Goal: Task Accomplishment & Management: Manage account settings

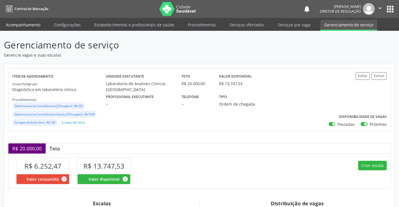
click at [26, 24] on link "Acompanhamento" at bounding box center [23, 25] width 42 height 10
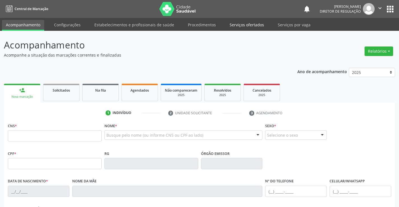
click at [245, 25] on link "Serviços ofertados" at bounding box center [246, 25] width 42 height 10
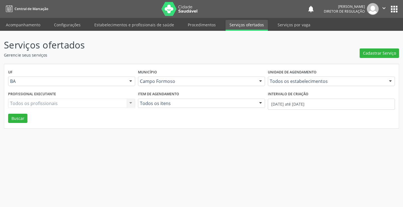
click at [291, 86] on div "Unidade de agendamento Todos os estabelecimentos Todos os estabelecimentos Acad…" at bounding box center [331, 79] width 130 height 22
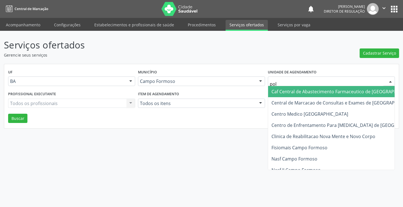
type input "poli"
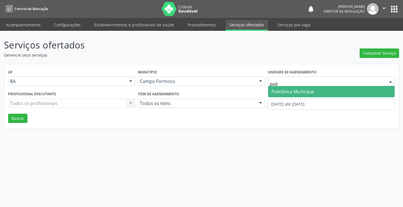
click at [285, 92] on span "Policlínica Municipal" at bounding box center [292, 91] width 43 height 6
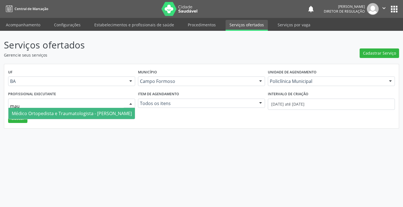
type input "maur"
click at [60, 112] on span "Médico Ortopedista e Traumatologista - Mauricio Cardoso Ribeiro Junior" at bounding box center [72, 113] width 120 height 6
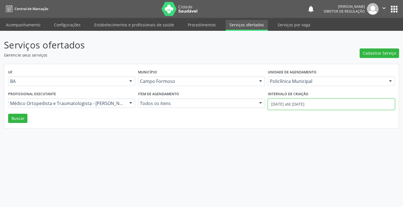
click at [356, 102] on input "01/09/2025 até 10/09/2025" at bounding box center [331, 103] width 127 height 11
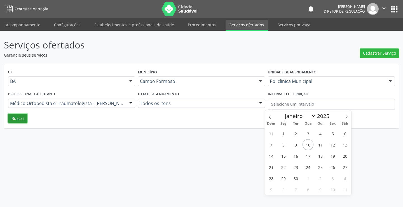
click at [23, 117] on button "Buscar" at bounding box center [17, 119] width 19 height 10
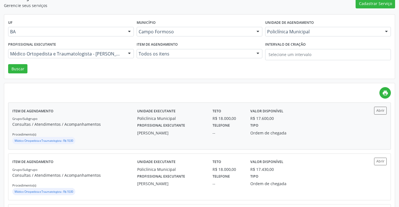
scroll to position [56, 0]
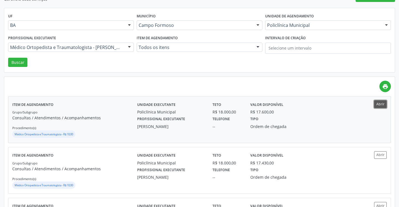
click at [376, 105] on button "Abrir" at bounding box center [380, 104] width 13 height 8
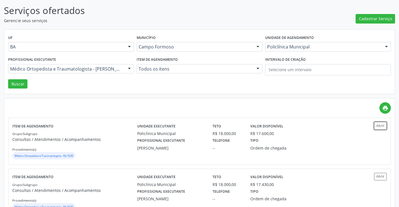
scroll to position [28, 0]
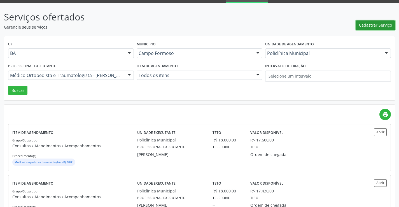
click at [368, 28] on span "Cadastrar Serviço" at bounding box center [375, 25] width 33 height 6
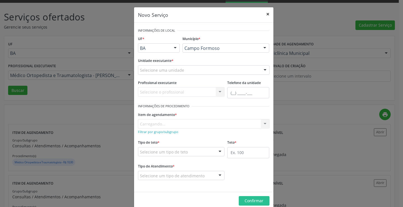
click at [262, 14] on button "×" at bounding box center [267, 14] width 11 height 14
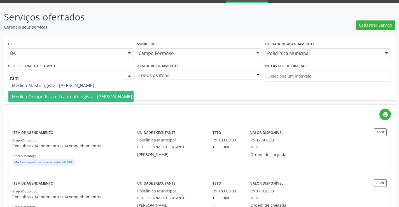
click at [58, 97] on span "Médico Ortopedista e Traumatologista - Ramon Oliveira Soares" at bounding box center [72, 96] width 120 height 6
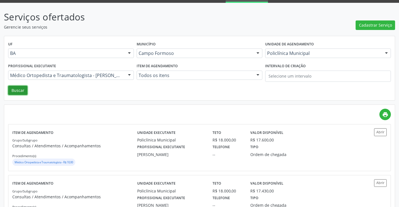
click at [14, 95] on button "Buscar" at bounding box center [17, 91] width 19 height 10
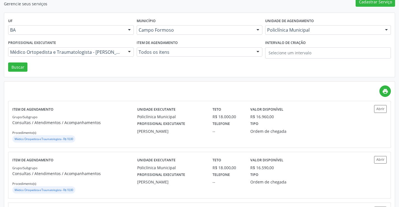
scroll to position [56, 0]
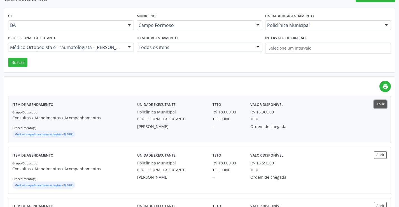
click at [374, 102] on button "Abrir" at bounding box center [380, 104] width 13 height 8
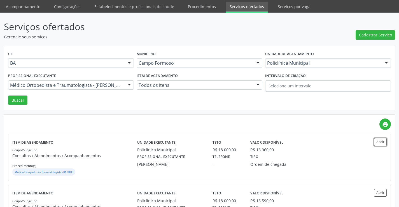
scroll to position [28, 0]
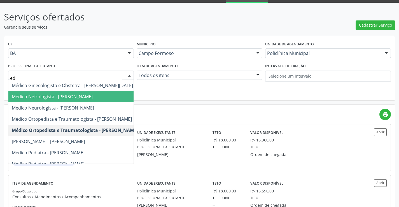
click at [90, 98] on span "Médico Nefrologista - Edvaldo Alves Costa Neto" at bounding box center [52, 96] width 81 height 6
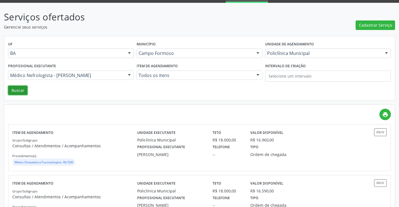
click at [19, 91] on button "Buscar" at bounding box center [17, 91] width 19 height 10
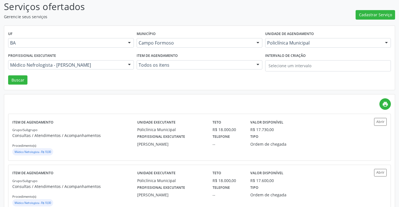
scroll to position [56, 0]
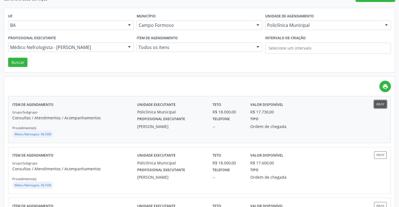
click at [379, 106] on button "Abrir" at bounding box center [380, 104] width 13 height 8
click at [78, 51] on div "Médico Nefrologista - Edvaldo Alves Costa Neto" at bounding box center [71, 48] width 126 height 10
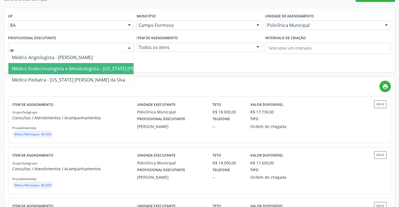
click at [76, 70] on span "Médico Endocrinologista e Metabologista - Washington Luiz Sobreira da Slva" at bounding box center [95, 68] width 166 height 6
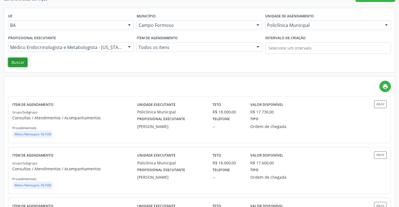
click at [17, 62] on button "Buscar" at bounding box center [17, 63] width 19 height 10
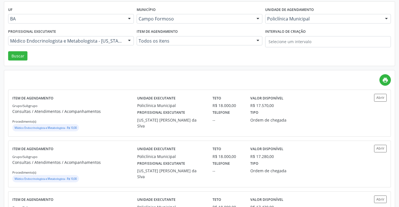
scroll to position [84, 0]
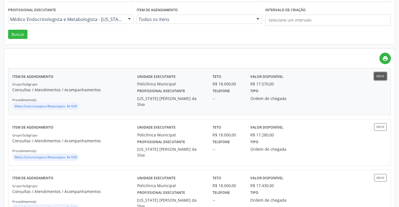
click at [378, 79] on button "Abrir" at bounding box center [380, 76] width 13 height 8
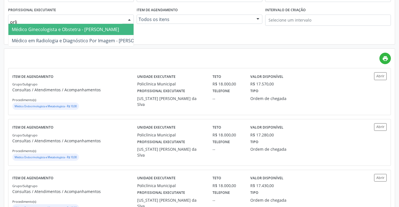
click at [80, 32] on span "Médico Ginecologista e Obstetra - Orlindo Carvalho dos Santos" at bounding box center [65, 29] width 107 height 6
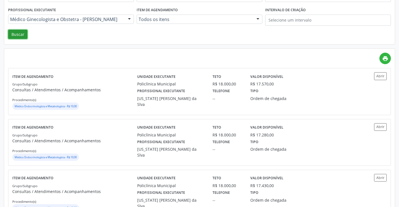
click at [17, 30] on button "Buscar" at bounding box center [17, 35] width 19 height 10
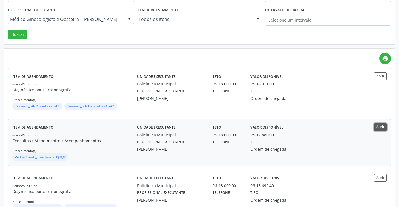
click at [379, 128] on button "Abrir" at bounding box center [380, 127] width 13 height 8
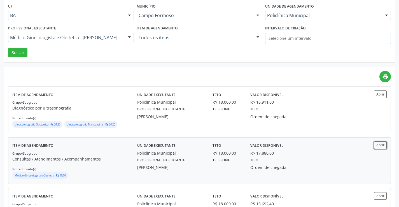
scroll to position [56, 0]
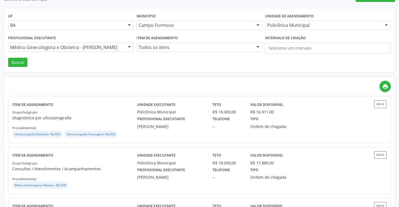
click at [85, 51] on div "Médico Ginecologista e Obstetra - Orlindo Carvalho dos Santos" at bounding box center [71, 48] width 126 height 10
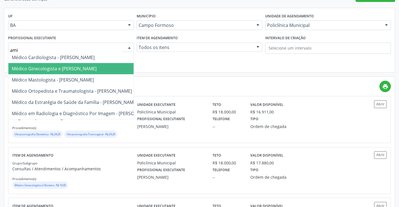
type input "amil"
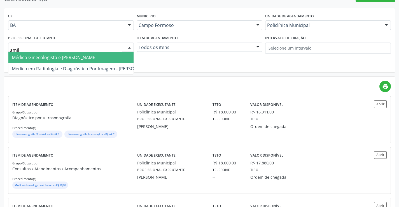
click at [85, 59] on span "Médico Ginecologista e Obstetra - Amilton Soares" at bounding box center [54, 57] width 85 height 6
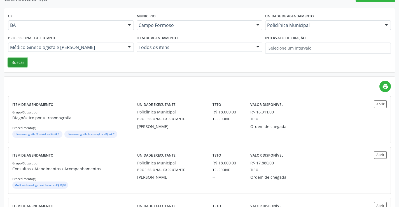
click at [12, 64] on button "Buscar" at bounding box center [17, 63] width 19 height 10
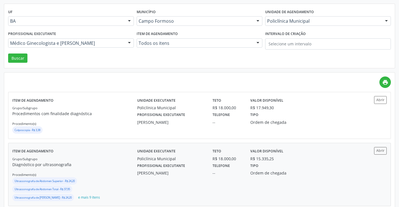
scroll to position [168, 0]
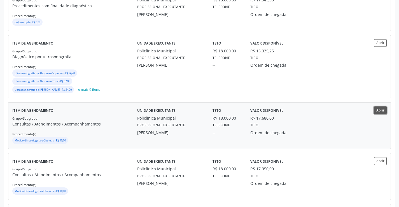
click at [377, 112] on button "Abrir" at bounding box center [380, 110] width 13 height 8
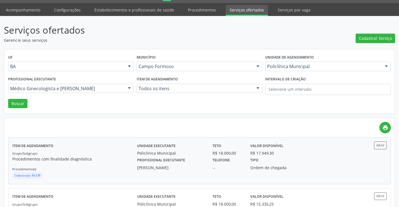
scroll to position [0, 0]
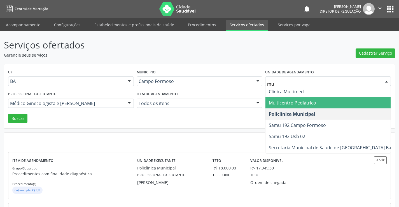
type input "mul"
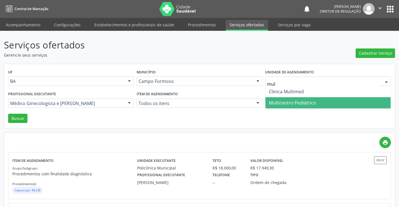
click at [308, 99] on span "Multicentro Pediátrico" at bounding box center [327, 102] width 125 height 11
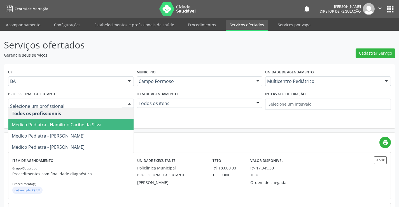
click at [54, 126] on span "Médico Pediatra - Hamilton Caribe da Silva" at bounding box center [56, 124] width 89 height 6
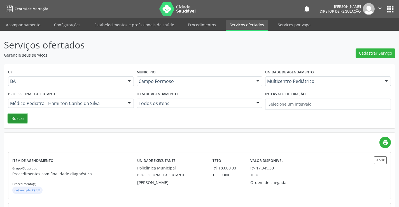
click at [24, 119] on button "Buscar" at bounding box center [17, 119] width 19 height 10
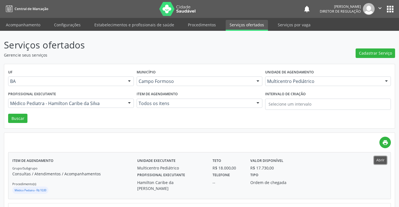
click at [381, 158] on button "Abrir" at bounding box center [380, 160] width 13 height 8
click at [38, 107] on div at bounding box center [71, 103] width 126 height 10
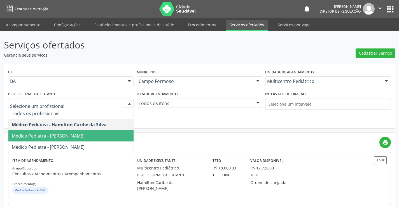
click at [39, 138] on span "Médico Pediatra - Maria Eleny Goncalves de Oliveira Porto" at bounding box center [48, 136] width 73 height 6
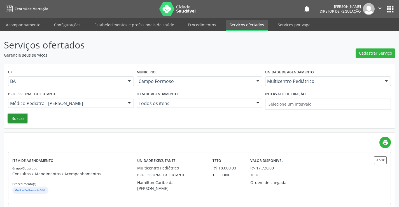
click at [23, 120] on button "Buscar" at bounding box center [17, 119] width 19 height 10
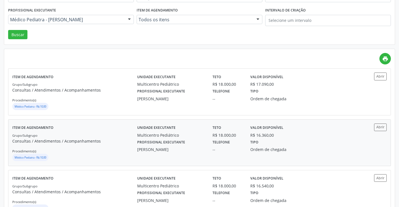
scroll to position [84, 0]
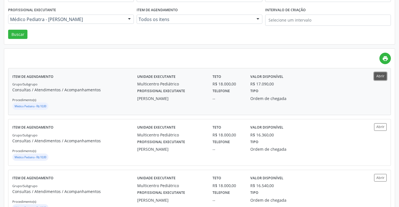
click at [382, 77] on button "Abrir" at bounding box center [380, 76] width 13 height 8
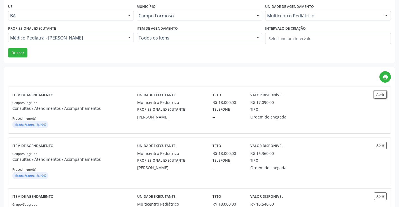
scroll to position [28, 0]
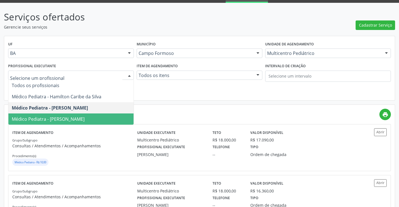
click at [56, 115] on span "Médico Pediatra - Maria Ubaldina Silva Calixto Sobreira" at bounding box center [70, 118] width 125 height 11
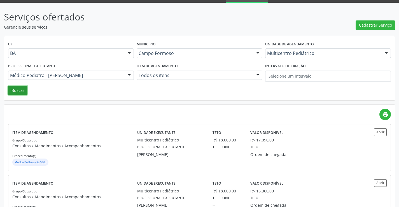
click at [20, 91] on button "Buscar" at bounding box center [17, 91] width 19 height 10
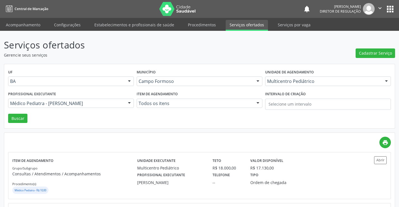
scroll to position [56, 0]
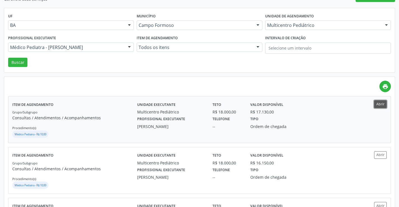
click at [381, 107] on button "Abrir" at bounding box center [380, 104] width 13 height 8
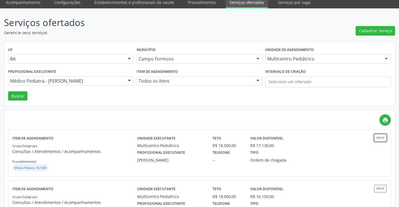
scroll to position [0, 0]
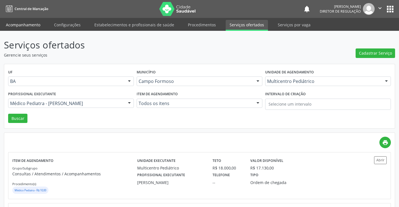
click at [23, 26] on link "Acompanhamento" at bounding box center [23, 25] width 42 height 10
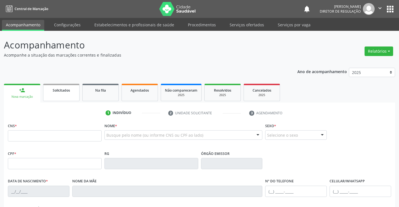
click at [73, 94] on link "Solicitados" at bounding box center [61, 92] width 36 height 17
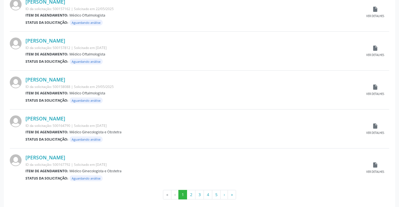
scroll to position [551, 0]
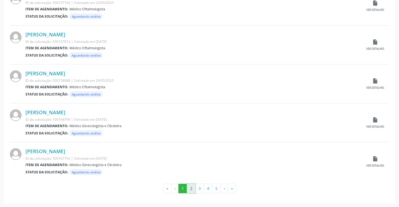
click at [192, 188] on button "2" at bounding box center [191, 188] width 9 height 10
click at [197, 191] on button "3" at bounding box center [199, 188] width 9 height 10
click at [205, 191] on button "4" at bounding box center [207, 188] width 9 height 10
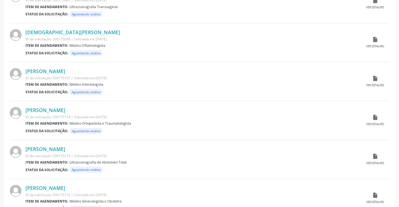
scroll to position [168, 0]
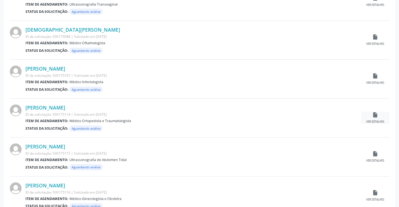
click at [379, 115] on div "insert_drive_file Ver detalhes" at bounding box center [375, 118] width 28 height 12
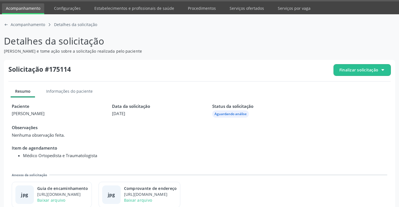
scroll to position [25, 0]
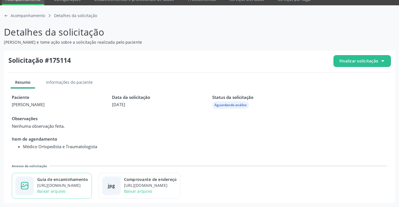
click at [63, 176] on div "image-outline icon Guia de encaminhamento https://cidadesaudavel-files.nyc3.dig…" at bounding box center [52, 186] width 80 height 26
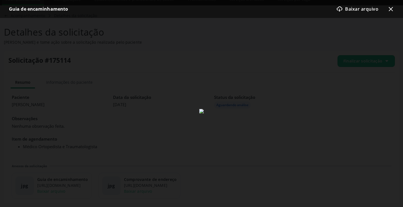
click at [392, 7] on icon "x-outline icon" at bounding box center [390, 9] width 7 height 7
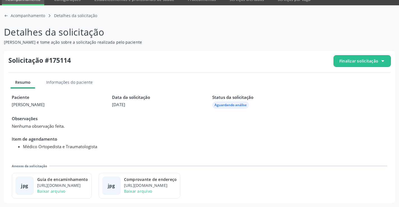
click at [365, 59] on span "Finalizar solicitação" at bounding box center [358, 61] width 39 height 6
click at [344, 89] on div "check-outline icon Deferir solicitação" at bounding box center [362, 92] width 53 height 13
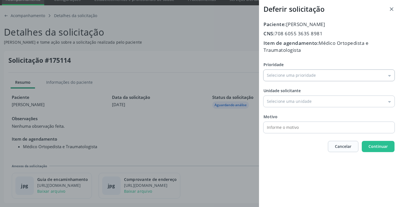
drag, startPoint x: 273, startPoint y: 76, endPoint x: 269, endPoint y: 86, distance: 11.6
click at [273, 76] on input "Prioridade" at bounding box center [328, 75] width 131 height 11
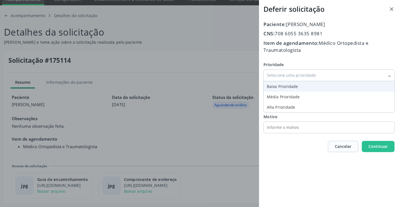
type input "Baixa Prioridade"
click at [269, 88] on div "Prioridade Baixa Prioridade Baixa Prioridade Média Prioridade Alta Prioridade U…" at bounding box center [328, 97] width 131 height 71
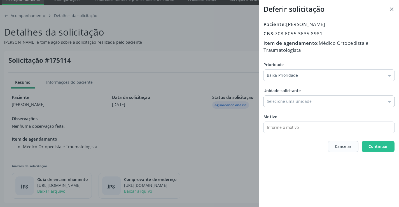
click at [275, 105] on input "Prioridade" at bounding box center [328, 101] width 131 height 11
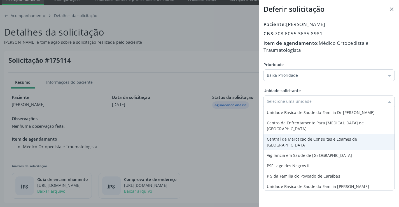
type input "Central de Marcacao de Consultas e Exames de Campo Formoso"
click at [294, 135] on div "Paciente: Ana Arlete Santos Silva CNS: 708 6055 3635 8981 Item de agendamento: …" at bounding box center [328, 86] width 131 height 131
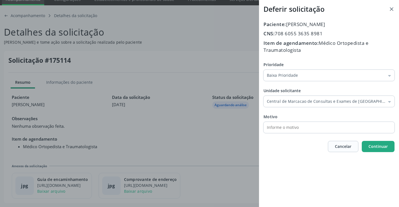
click at [390, 147] on button "Continuar" at bounding box center [377, 146] width 33 height 11
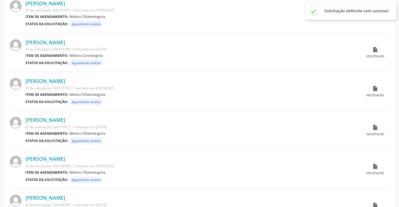
scroll to position [551, 0]
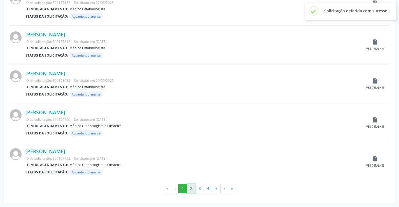
click at [188, 189] on button "2" at bounding box center [191, 188] width 9 height 10
click at [198, 188] on button "3" at bounding box center [199, 188] width 9 height 10
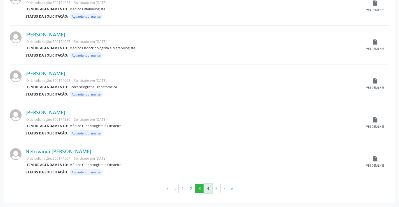
click at [208, 189] on button "4" at bounding box center [207, 188] width 9 height 10
click at [214, 187] on button "5" at bounding box center [216, 188] width 9 height 10
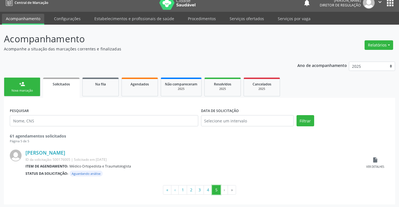
scroll to position [8, 0]
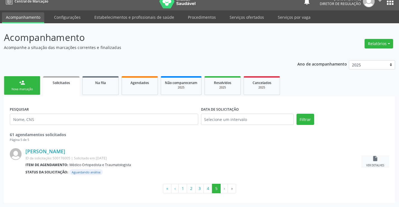
click at [372, 164] on div "Ver detalhes" at bounding box center [375, 165] width 18 height 4
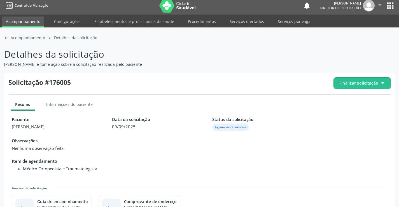
scroll to position [25, 0]
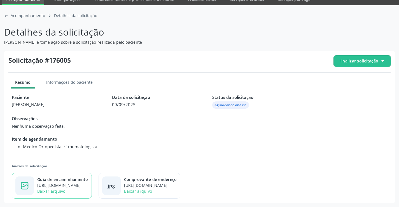
click at [84, 182] on div "Guia de encaminhamento" at bounding box center [62, 179] width 51 height 6
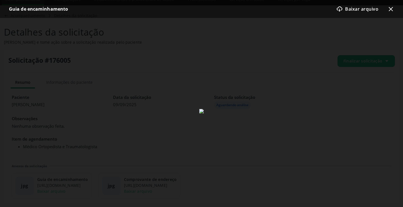
drag, startPoint x: 390, startPoint y: 8, endPoint x: 381, endPoint y: 30, distance: 24.4
click at [390, 9] on icon "x-outline icon" at bounding box center [390, 9] width 7 height 7
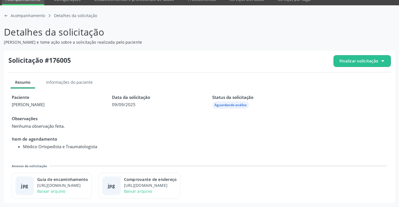
click at [357, 65] on span "Finalizar solicitação" at bounding box center [361, 60] width 57 height 11
click at [346, 92] on div "check-outline icon Deferir solicitação" at bounding box center [362, 92] width 53 height 13
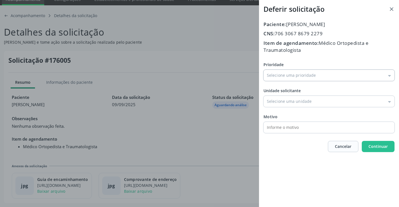
click at [297, 79] on input "Prioridade" at bounding box center [328, 75] width 131 height 11
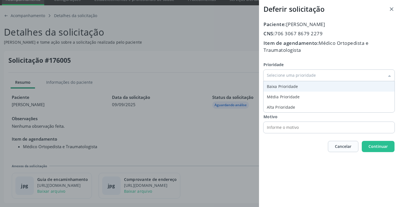
type input "Baixa Prioridade"
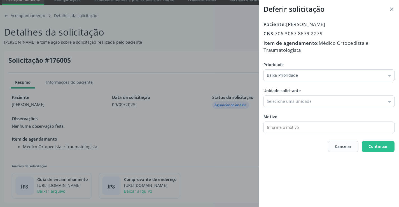
click at [267, 86] on div "Prioridade Baixa Prioridade Baixa Prioridade Média Prioridade Alta Prioridade U…" at bounding box center [328, 97] width 131 height 71
click at [287, 104] on input "Prioridade" at bounding box center [328, 101] width 131 height 11
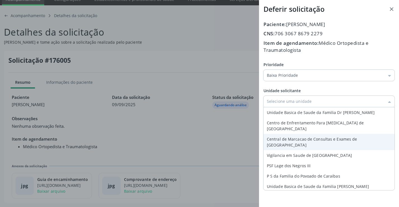
type input "Central de Marcacao de Consultas e Exames de Campo Formoso"
click at [293, 133] on div "Paciente: Jose Antonio da Silva Irmao CNS: 706 3067 8679 2279 Item de agendamen…" at bounding box center [328, 86] width 131 height 131
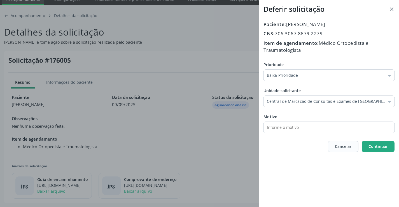
click at [362, 146] on button "Continuar" at bounding box center [377, 146] width 33 height 11
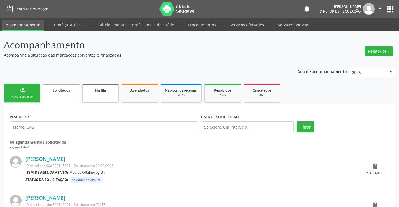
click at [101, 100] on link "Na fila" at bounding box center [100, 93] width 36 height 19
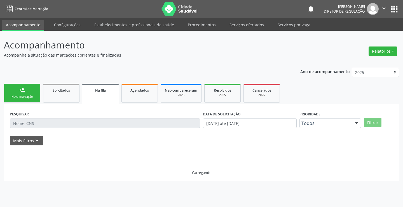
click at [32, 146] on div at bounding box center [201, 148] width 383 height 6
drag, startPoint x: 33, startPoint y: 141, endPoint x: 57, endPoint y: 145, distance: 24.0
click at [34, 141] on icon "keyboard_arrow_down" at bounding box center [37, 140] width 6 height 6
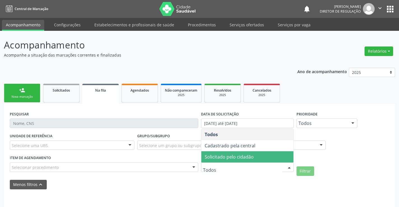
click at [236, 157] on span "Solicitado pelo cidadão" at bounding box center [228, 157] width 49 height 6
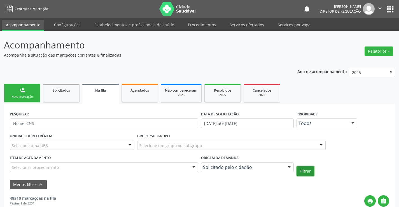
click at [305, 169] on button "Filtrar" at bounding box center [305, 171] width 18 height 10
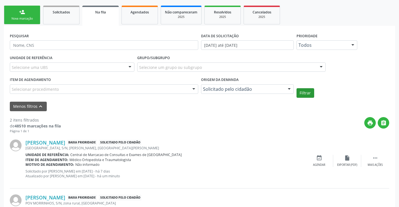
scroll to position [124, 0]
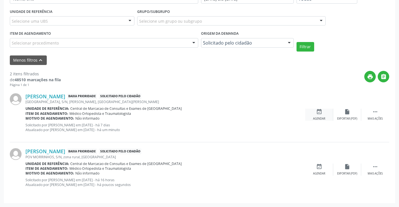
click at [313, 113] on div "event_available Agendar" at bounding box center [319, 115] width 28 height 12
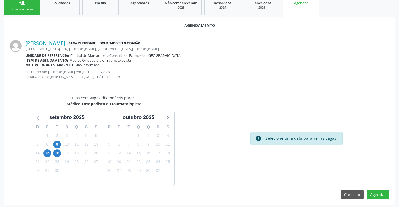
scroll to position [89, 0]
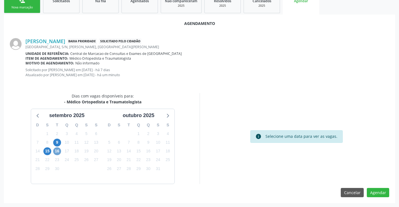
click at [53, 150] on span "16" at bounding box center [57, 151] width 8 height 8
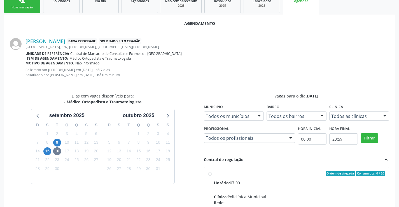
click at [212, 176] on input "Ordem de chegada Consumidos: 0 / 20 Horário: 07:00 Clínica: Policlínica Municip…" at bounding box center [210, 173] width 4 height 5
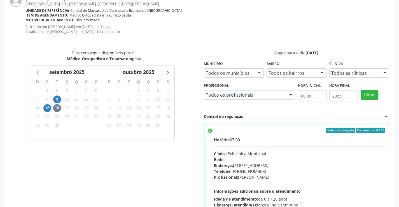
scroll to position [180, 0]
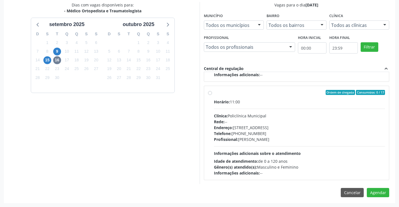
click at [272, 93] on div "Ordem de chegada Consumidos: 0 / 17" at bounding box center [299, 92] width 171 height 5
click at [212, 93] on input "Ordem de chegada Consumidos: 0 / 17 Horário: 11:00 Clínica: Policlínica Municip…" at bounding box center [210, 92] width 4 height 5
radio input "false"
radio input "true"
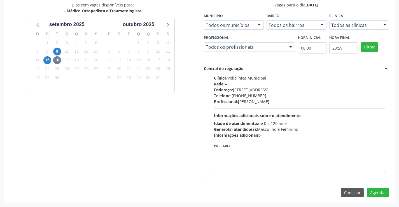
scroll to position [186, 0]
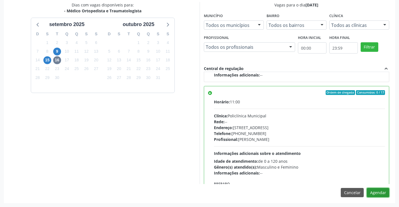
click at [378, 192] on button "Agendar" at bounding box center [377, 193] width 22 height 10
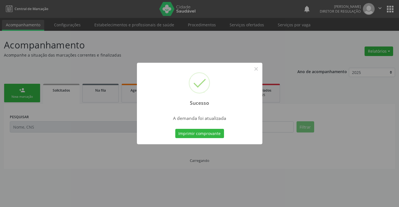
scroll to position [0, 0]
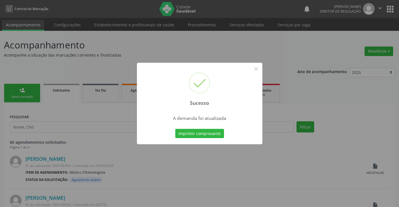
click at [255, 74] on div "Sucesso ×" at bounding box center [199, 87] width 125 height 48
click at [255, 69] on button "×" at bounding box center [256, 69] width 10 height 10
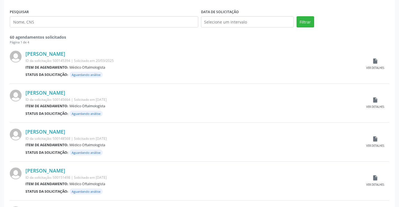
scroll to position [28, 0]
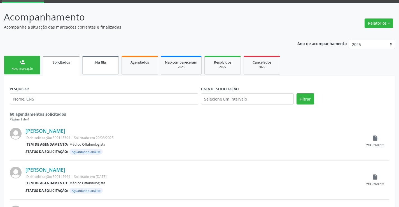
click at [101, 65] on link "Na fila" at bounding box center [100, 65] width 36 height 19
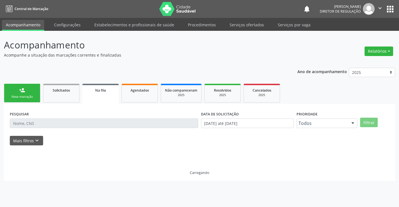
scroll to position [0, 0]
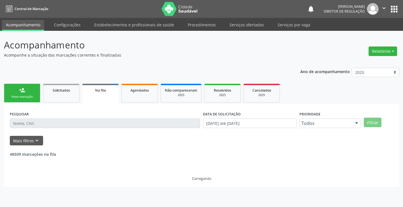
click at [30, 147] on div "48509 marcações na fila" at bounding box center [201, 151] width 383 height 12
click at [33, 137] on button "Mais filtros keyboard_arrow_down" at bounding box center [26, 141] width 33 height 10
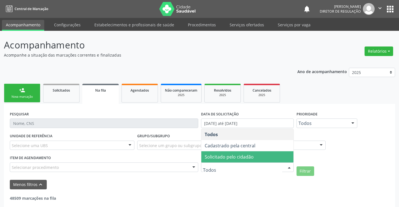
click at [252, 157] on span "Solicitado pelo cidadão" at bounding box center [228, 157] width 49 height 6
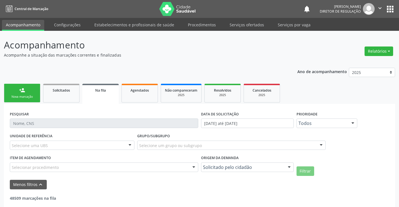
scroll to position [28, 0]
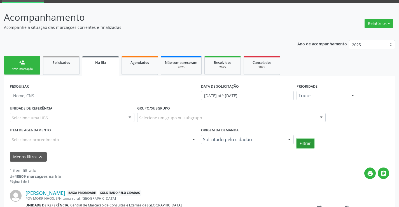
click at [303, 145] on button "Filtrar" at bounding box center [305, 143] width 18 height 10
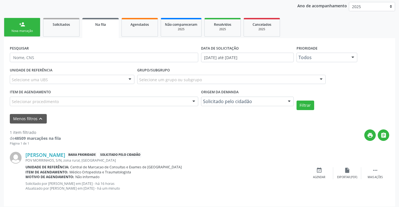
scroll to position [69, 0]
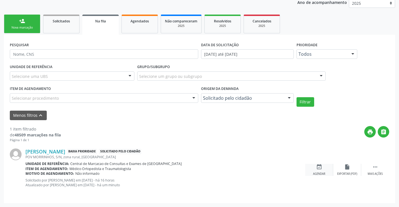
click at [318, 167] on icon "event_available" at bounding box center [319, 167] width 6 height 6
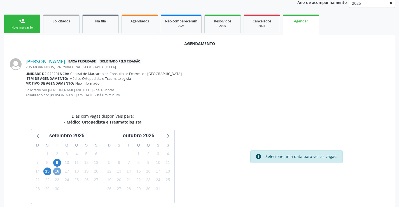
click at [57, 172] on span "16" at bounding box center [57, 171] width 8 height 8
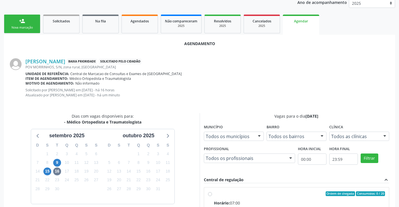
click at [248, 194] on div "Ordem de chegada Consumidos: 0 / 20" at bounding box center [299, 193] width 171 height 5
click at [212, 194] on input "Ordem de chegada Consumidos: 0 / 20 Horário: 07:00 Clínica: Policlínica Municip…" at bounding box center [210, 193] width 4 height 5
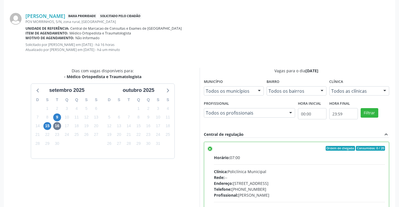
scroll to position [180, 0]
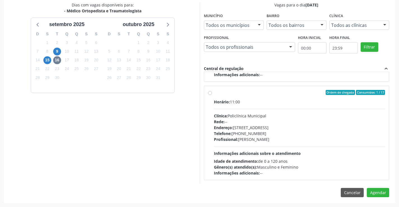
click at [261, 109] on div "Horário: 11:00 Clínica: Policlínica Municipal Rede: -- Endereço: Predio, nº 386…" at bounding box center [299, 137] width 171 height 77
click at [212, 95] on input "Ordem de chegada Consumidos: 1 / 17 Horário: 11:00 Clínica: Policlínica Municip…" at bounding box center [210, 92] width 4 height 5
radio input "false"
radio input "true"
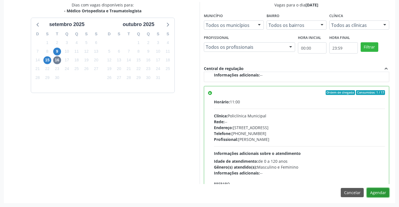
click at [379, 192] on button "Agendar" at bounding box center [377, 193] width 22 height 10
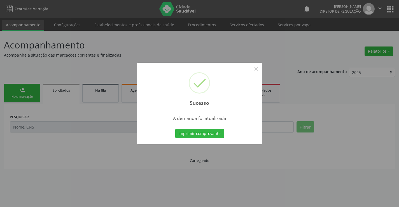
scroll to position [0, 0]
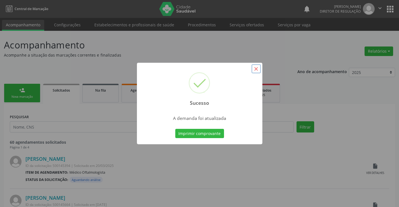
click at [254, 70] on button "×" at bounding box center [256, 69] width 10 height 10
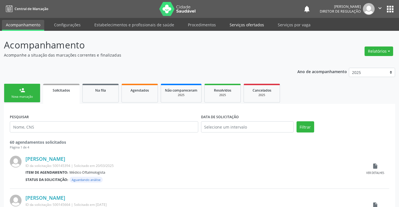
click at [242, 22] on link "Serviços ofertados" at bounding box center [246, 25] width 42 height 10
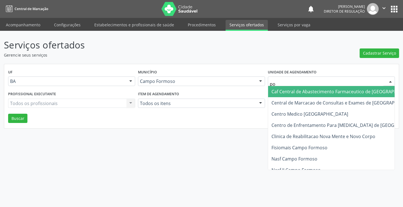
type input "pol"
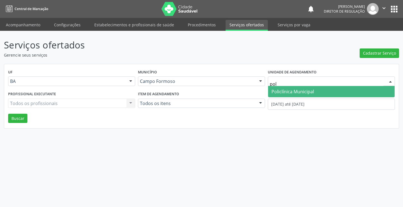
drag, startPoint x: 293, startPoint y: 91, endPoint x: 232, endPoint y: 99, distance: 61.5
click at [293, 92] on span "Policlínica Municipal" at bounding box center [292, 91] width 43 height 6
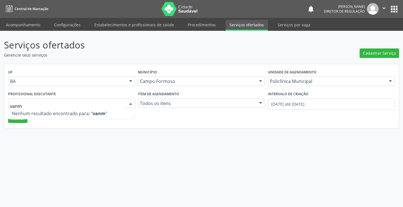
type input "van"
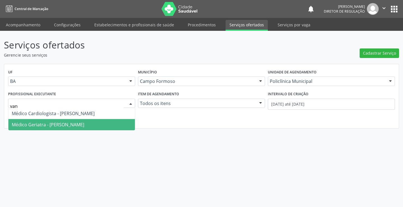
click at [83, 120] on span "Médico Geriatra - Vanessa de Queiroz Lustiago Monteiro" at bounding box center [71, 124] width 126 height 11
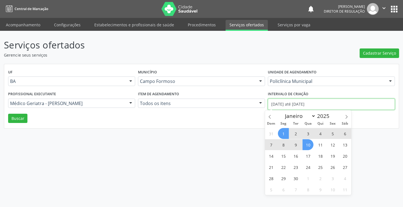
click at [300, 104] on input "01/09/2025 até 10/09/2025" at bounding box center [331, 103] width 127 height 11
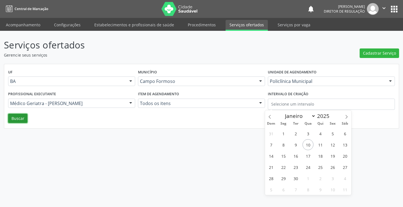
click at [10, 122] on button "Buscar" at bounding box center [17, 119] width 19 height 10
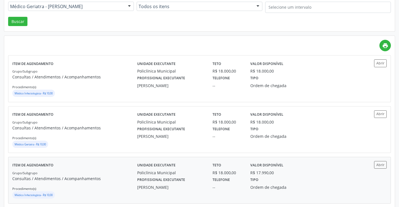
scroll to position [112, 0]
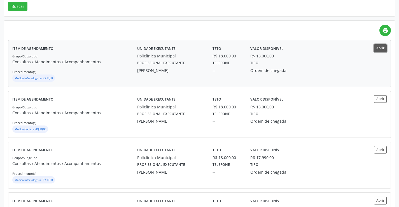
click at [375, 49] on button "Abrir" at bounding box center [380, 48] width 13 height 8
click at [341, 101] on div "Unidade executante Policlínica Municipal Teto R$ 18.000,00 Valor disponível R$ …" at bounding box center [246, 102] width 226 height 15
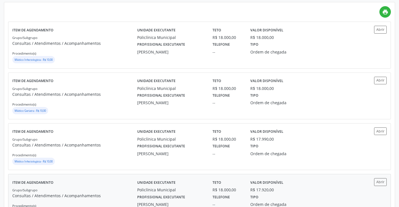
scroll to position [168, 0]
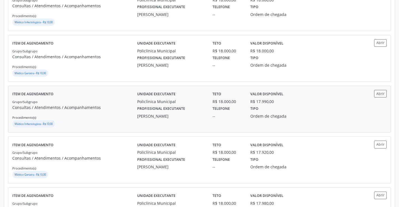
click at [301, 102] on div "Valor disponível R$ 17.990,00" at bounding box center [274, 97] width 56 height 15
click at [381, 45] on button "Abrir" at bounding box center [380, 43] width 13 height 8
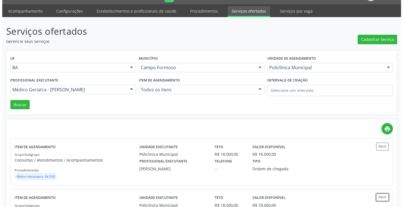
scroll to position [0, 0]
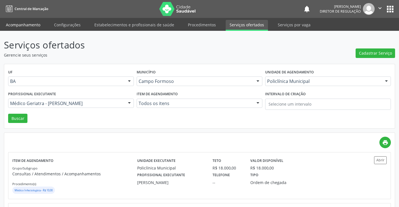
click at [24, 25] on link "Acompanhamento" at bounding box center [23, 25] width 42 height 10
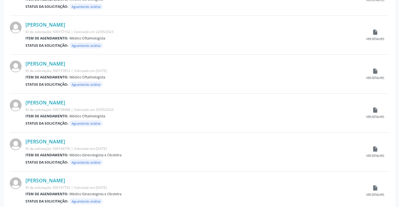
scroll to position [551, 0]
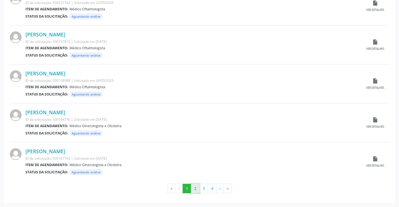
click at [197, 188] on button "2" at bounding box center [195, 188] width 9 height 10
click at [200, 186] on button "3" at bounding box center [203, 188] width 9 height 10
click at [211, 189] on button "4" at bounding box center [212, 188] width 9 height 10
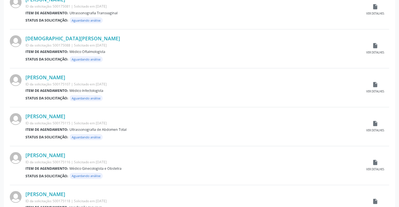
scroll to position [168, 0]
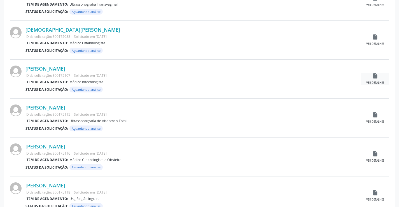
click at [380, 76] on div "insert_drive_file Ver detalhes" at bounding box center [375, 79] width 28 height 12
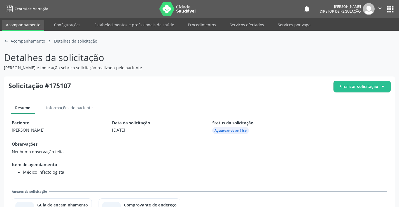
scroll to position [31, 0]
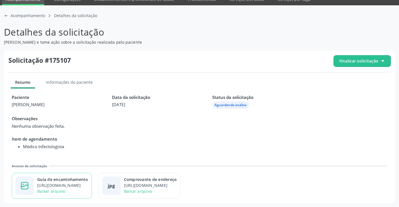
click at [88, 183] on div "https://cidadesaudavel-files.nyc3.digitaloceanspaces.com/cidadesaudavel-files/c…" at bounding box center [62, 185] width 51 height 6
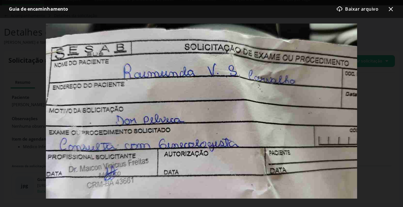
click at [392, 10] on icon "x-outline icon" at bounding box center [390, 9] width 7 height 7
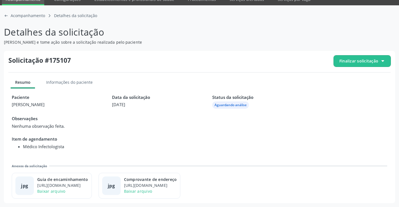
click at [367, 55] on span "Finalizar solicitação" at bounding box center [361, 60] width 57 height 11
click at [352, 77] on div "block-outline icon Cancelar solicitação" at bounding box center [362, 77] width 53 height 13
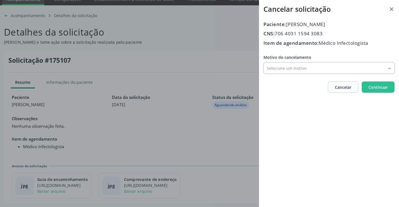
click at [296, 71] on input "Motivo do cancelamento" at bounding box center [328, 67] width 131 height 11
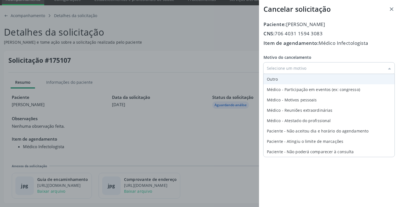
type input "Outro"
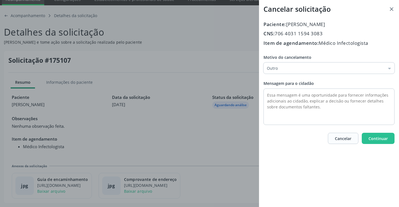
click at [286, 79] on div "Motivo do cancelamento Outro Outro Médico - Participação em eventos (ex: congre…" at bounding box center [328, 89] width 131 height 70
click at [285, 87] on div "Mensagem para o cidadão" at bounding box center [328, 102] width 131 height 44
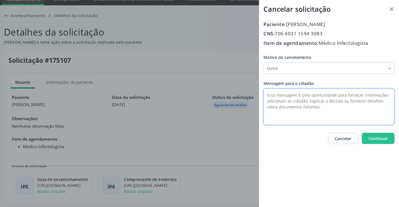
click at [285, 102] on textarea at bounding box center [328, 106] width 131 height 36
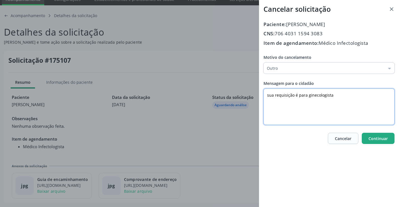
type textarea "sua requisição é para ginecologista"
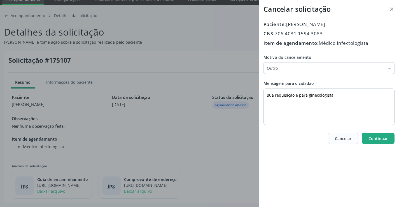
click at [373, 141] on span "Continuar" at bounding box center [377, 138] width 19 height 5
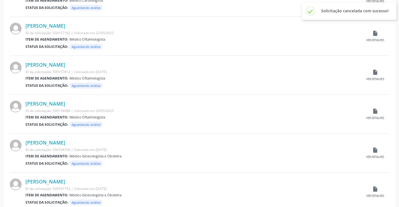
scroll to position [551, 0]
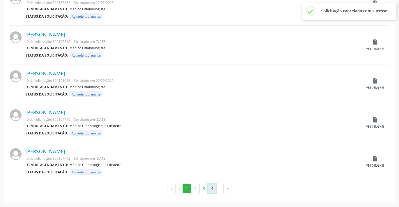
click at [208, 188] on button "4" at bounding box center [212, 188] width 9 height 10
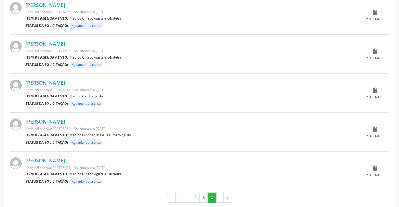
scroll to position [513, 0]
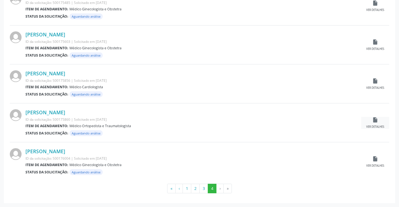
click at [377, 120] on icon "insert_drive_file" at bounding box center [375, 120] width 6 height 6
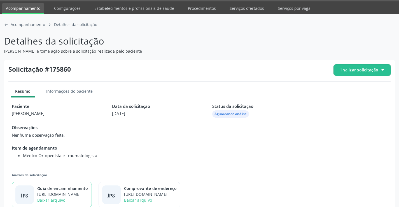
scroll to position [25, 0]
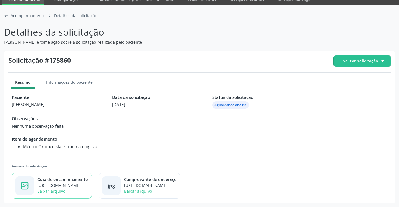
click at [80, 188] on div "Baixar arquivo" at bounding box center [62, 191] width 51 height 6
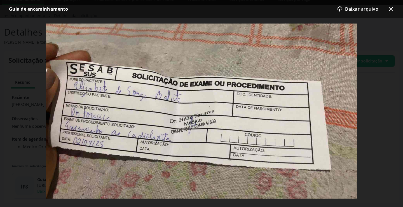
click at [393, 8] on div "Guia de encaminhamento download-cloud-outline icon Baixar arquivo x-outline icon" at bounding box center [201, 9] width 403 height 18
click at [392, 8] on icon "x-outline icon" at bounding box center [390, 9] width 7 height 7
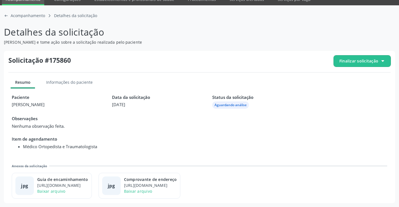
click at [360, 57] on span "Finalizar solicitação" at bounding box center [361, 60] width 57 height 11
click at [347, 92] on div "check-outline icon Deferir solicitação" at bounding box center [362, 92] width 53 height 13
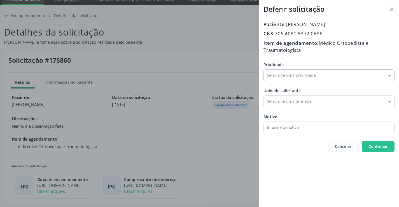
click at [293, 76] on input "Prioridade" at bounding box center [328, 75] width 131 height 11
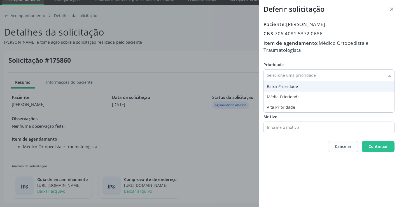
type input "Baixa Prioridade"
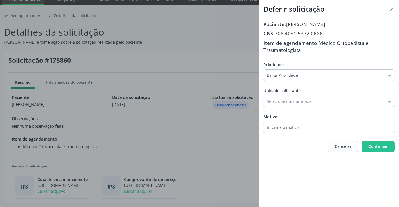
click at [284, 87] on div "Prioridade Baixa Prioridade Baixa Prioridade Média Prioridade Alta Prioridade U…" at bounding box center [328, 97] width 131 height 71
click at [284, 76] on input "Baixa Prioridade" at bounding box center [328, 75] width 131 height 11
click at [308, 53] on div "Item de agendamento: Médico Ortopedista e Traumatologista" at bounding box center [328, 46] width 131 height 14
click at [339, 147] on span "Cancelar" at bounding box center [342, 146] width 17 height 6
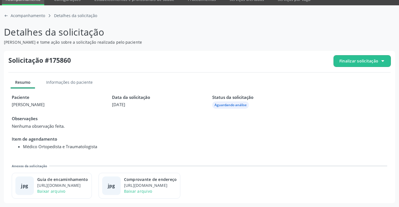
click at [367, 59] on span "Finalizar solicitação" at bounding box center [358, 61] width 39 height 6
click at [357, 78] on span "Cancelar solicitação" at bounding box center [366, 77] width 39 height 8
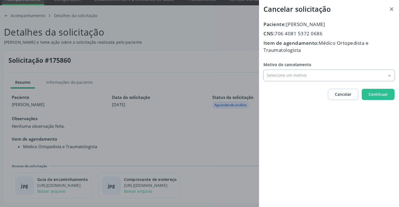
click at [291, 78] on input "Motivo do cancelamento" at bounding box center [328, 75] width 131 height 11
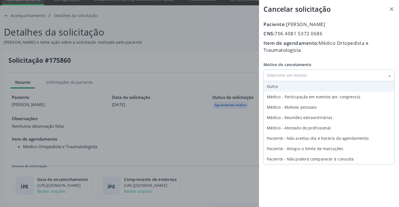
type input "Outro"
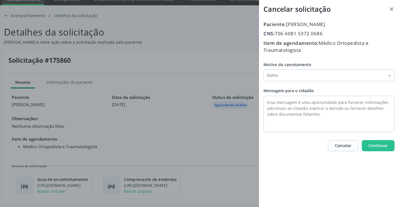
click at [286, 86] on div "Motivo do cancelamento Outro Outro Médico - Participação em eventos (ex: congre…" at bounding box center [328, 97] width 131 height 70
click at [281, 101] on textarea at bounding box center [328, 114] width 131 height 36
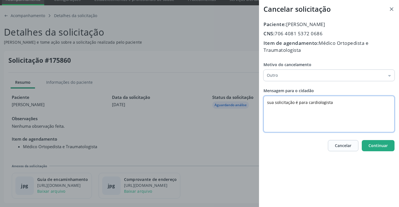
type textarea "sua solicitação é para cardiologista"
click at [379, 147] on span "Continuar" at bounding box center [377, 145] width 19 height 5
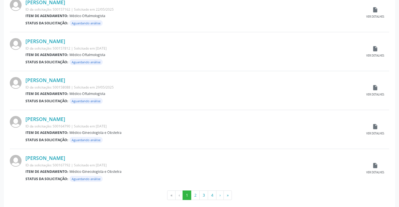
scroll to position [551, 0]
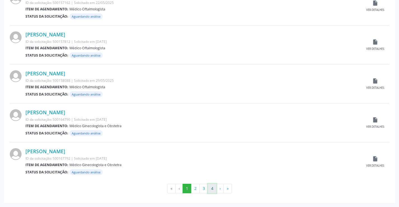
click at [213, 189] on button "4" at bounding box center [212, 188] width 9 height 10
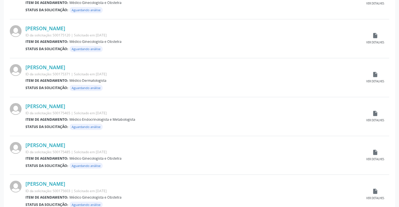
scroll to position [474, 0]
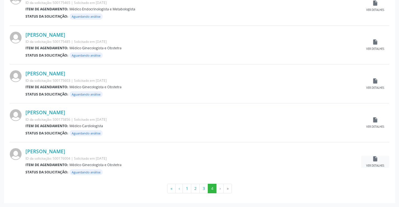
click at [376, 158] on icon "insert_drive_file" at bounding box center [375, 158] width 6 height 6
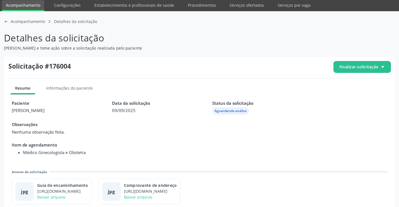
scroll to position [25, 0]
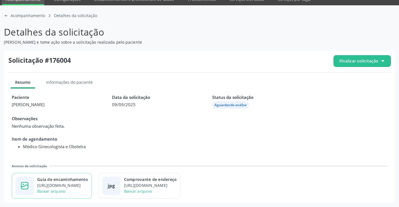
click at [88, 179] on div "Guia de encaminhamento" at bounding box center [62, 179] width 51 height 6
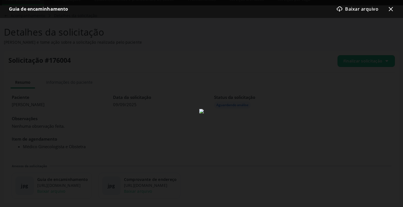
click at [394, 8] on div "Guia de encaminhamento download-cloud-outline icon Baixar arquivo x-outline icon" at bounding box center [201, 9] width 403 height 18
click at [392, 10] on icon "x-outline icon" at bounding box center [390, 9] width 7 height 7
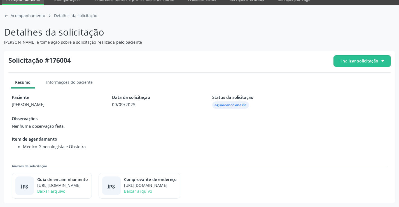
click at [355, 65] on span "Finalizar solicitação" at bounding box center [361, 60] width 57 height 11
click at [346, 77] on div "block-outline icon Cancelar solicitação" at bounding box center [362, 77] width 53 height 13
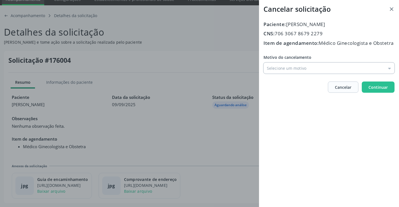
click at [296, 74] on input "Motivo do cancelamento" at bounding box center [328, 67] width 131 height 11
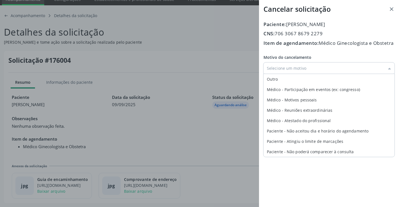
type input "Outro"
click at [273, 74] on div "Motivo do cancelamento Outro Outro Médico - Participação em eventos (ex: congre…" at bounding box center [328, 63] width 131 height 19
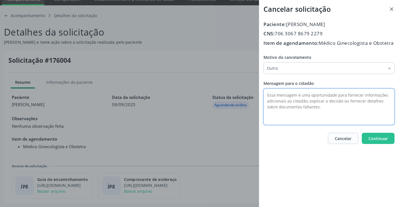
click at [281, 96] on textarea at bounding box center [328, 106] width 131 height 36
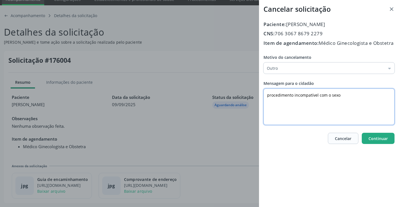
type textarea "procedimento incompatível com o sexo"
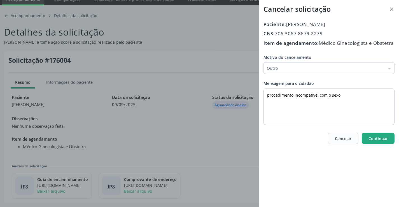
click at [383, 141] on span "Continuar" at bounding box center [377, 138] width 19 height 5
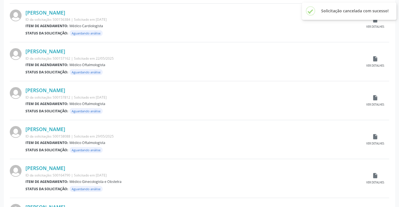
scroll to position [551, 0]
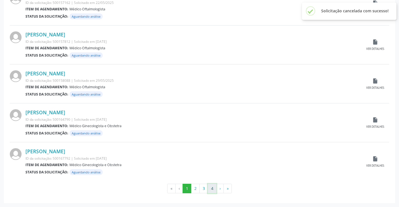
click at [213, 190] on button "4" at bounding box center [212, 188] width 9 height 10
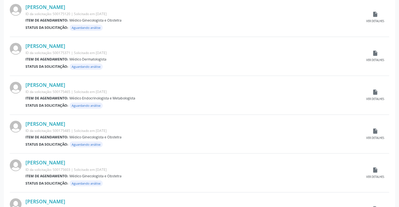
scroll to position [435, 0]
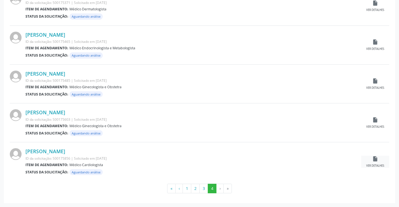
click at [378, 163] on div "insert_drive_file Ver detalhes" at bounding box center [375, 161] width 28 height 12
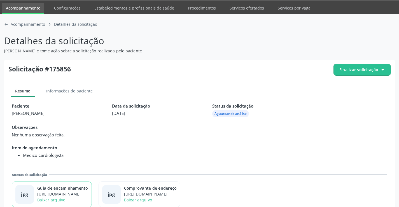
scroll to position [25, 0]
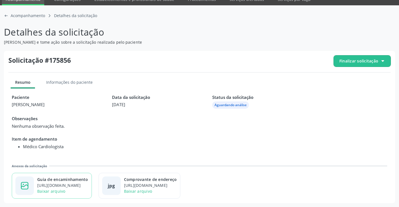
click at [67, 182] on div "https://cidadesaudavel-files.nyc3.digitaloceanspaces.com/cidadesaudavel-files/c…" at bounding box center [62, 185] width 51 height 6
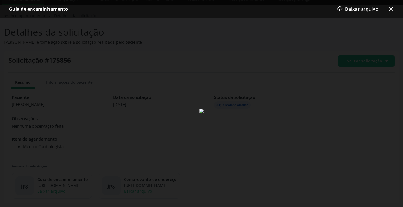
click at [390, 10] on icon at bounding box center [390, 9] width 4 height 4
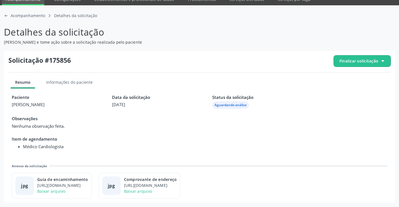
click at [350, 62] on span "Finalizar solicitação" at bounding box center [358, 61] width 39 height 6
click at [344, 80] on icon "block-outline icon" at bounding box center [341, 77] width 6 height 6
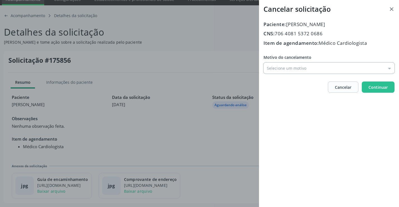
click at [284, 69] on input "Motivo do cancelamento" at bounding box center [328, 67] width 131 height 11
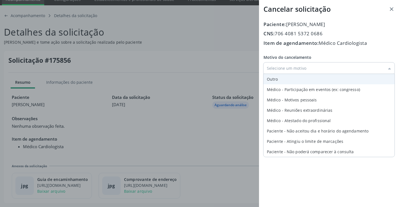
type input "Outro"
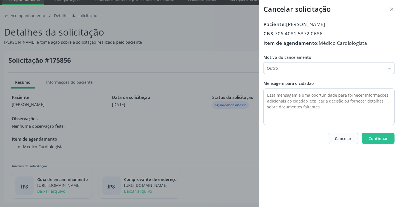
click at [282, 76] on div "Motivo do cancelamento Outro Outro Médico - Participação em eventos (ex: congre…" at bounding box center [328, 89] width 131 height 70
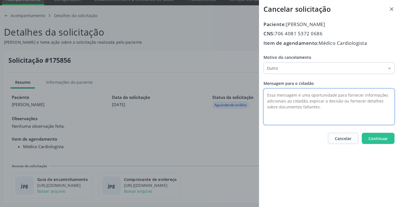
click at [279, 96] on textarea at bounding box center [328, 106] width 131 height 36
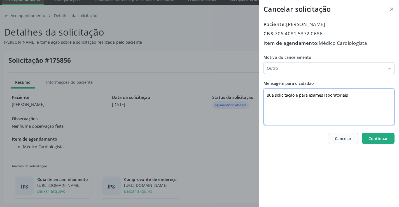
type textarea "sua solicitação é para exames laboratoriais"
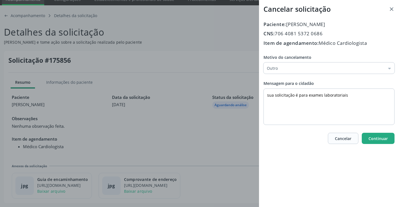
click at [369, 136] on span "Continuar" at bounding box center [377, 138] width 19 height 5
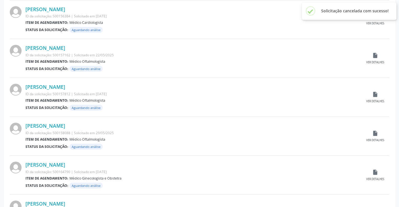
scroll to position [551, 0]
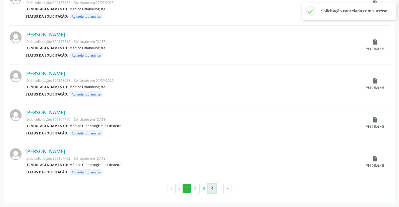
click at [211, 189] on button "4" at bounding box center [212, 188] width 9 height 10
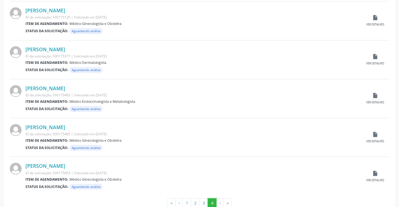
scroll to position [396, 0]
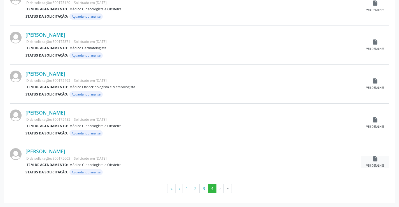
click at [373, 162] on div "insert_drive_file Ver detalhes" at bounding box center [375, 161] width 28 height 12
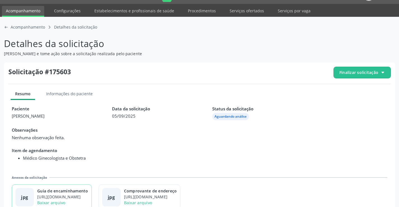
scroll to position [25, 0]
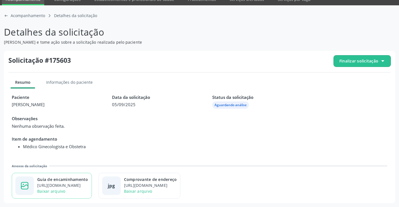
click at [69, 183] on div "https://cidadesaudavel-files.nyc3.digitaloceanspaces.com/cidadesaudavel-files/c…" at bounding box center [62, 185] width 51 height 6
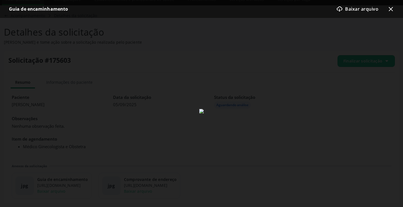
click at [392, 8] on icon "x-outline icon" at bounding box center [390, 9] width 7 height 7
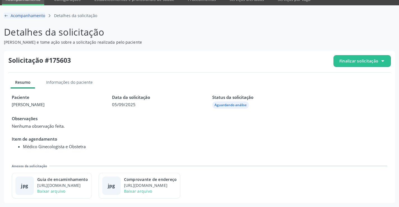
click at [7, 16] on icon at bounding box center [6, 15] width 3 height 0
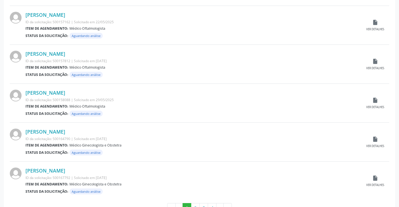
scroll to position [551, 0]
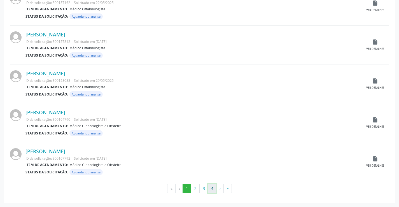
click at [209, 187] on button "4" at bounding box center [212, 188] width 9 height 10
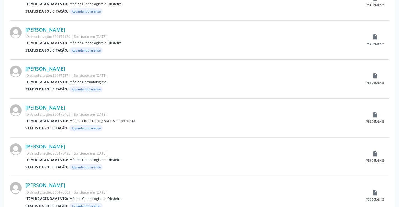
scroll to position [396, 0]
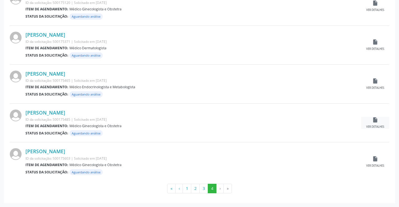
click at [372, 122] on icon "insert_drive_file" at bounding box center [375, 120] width 6 height 6
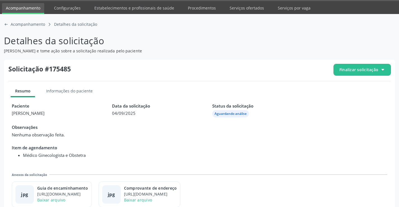
scroll to position [25, 0]
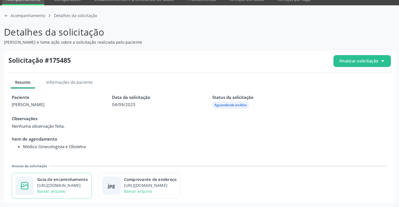
click at [70, 184] on div "https://cidadesaudavel-files.nyc3.digitaloceanspaces.com/cidadesaudavel-files/c…" at bounding box center [62, 185] width 51 height 6
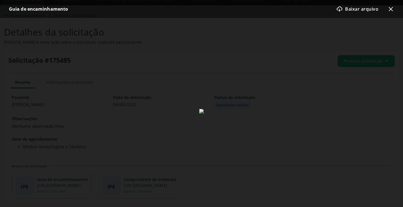
click at [390, 9] on icon at bounding box center [390, 9] width 4 height 4
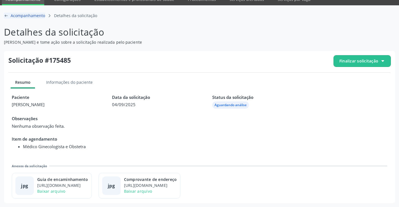
click at [4, 17] on icon "arrow-left-outline icon" at bounding box center [6, 15] width 4 height 4
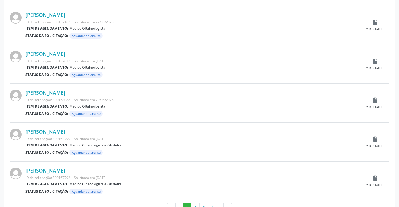
scroll to position [551, 0]
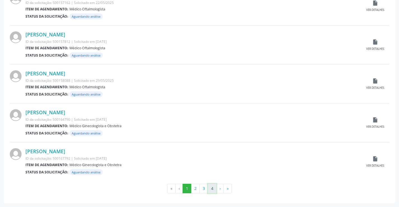
click at [209, 188] on button "4" at bounding box center [212, 188] width 9 height 10
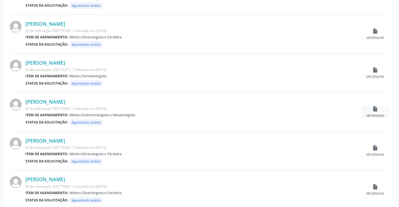
click at [369, 111] on div "insert_drive_file Ver detalhes" at bounding box center [375, 112] width 28 height 12
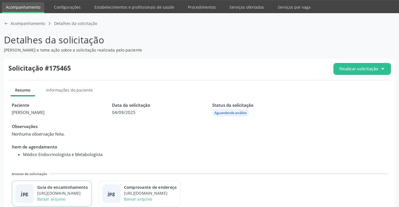
scroll to position [25, 0]
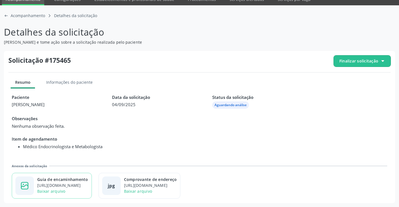
click at [61, 181] on div "Guia de encaminhamento" at bounding box center [62, 179] width 51 height 6
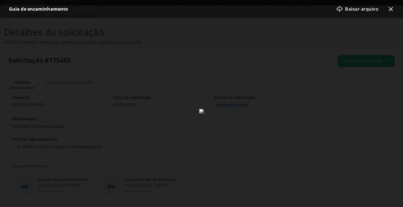
click at [388, 11] on icon "x-outline icon" at bounding box center [390, 9] width 7 height 7
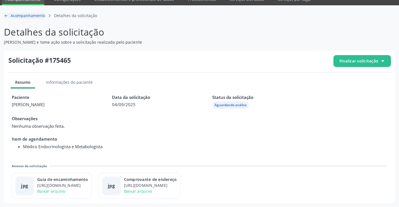
click at [6, 15] on icon at bounding box center [6, 15] width 3 height 0
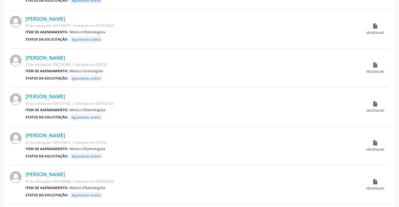
scroll to position [551, 0]
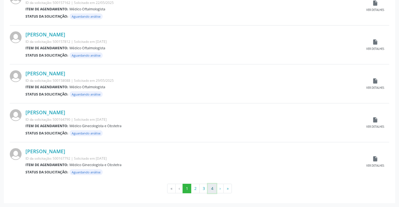
click at [208, 188] on button "4" at bounding box center [212, 188] width 9 height 10
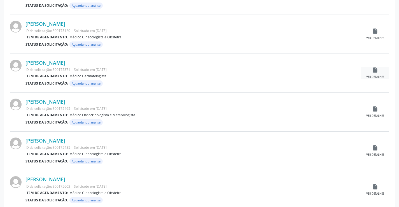
click at [377, 67] on icon "insert_drive_file" at bounding box center [375, 70] width 6 height 6
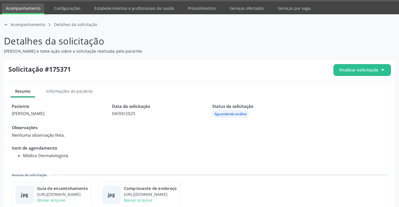
scroll to position [25, 0]
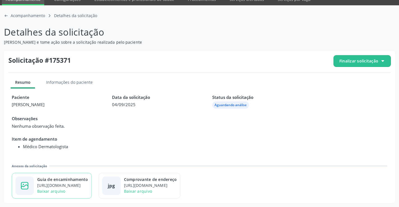
click at [66, 178] on div "Guia de encaminhamento" at bounding box center [62, 179] width 51 height 6
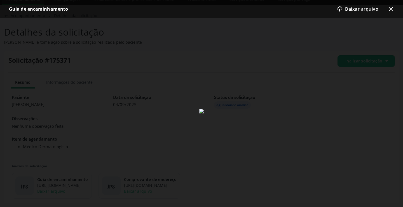
click at [391, 8] on icon "x-outline icon" at bounding box center [390, 9] width 7 height 7
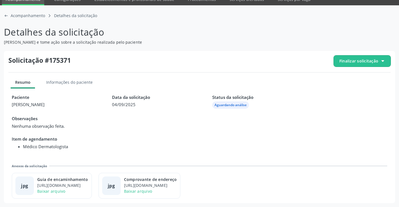
drag, startPoint x: 362, startPoint y: 60, endPoint x: 360, endPoint y: 64, distance: 5.1
click at [362, 60] on span "Finalizar solicitação" at bounding box center [358, 61] width 39 height 6
click at [347, 81] on div "block-outline icon Cancelar solicitação" at bounding box center [362, 77] width 53 height 13
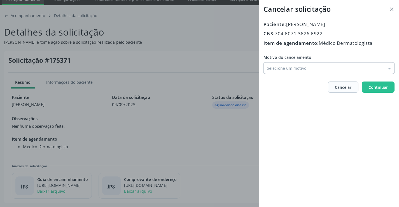
click at [278, 72] on input "Motivo do cancelamento" at bounding box center [328, 67] width 131 height 11
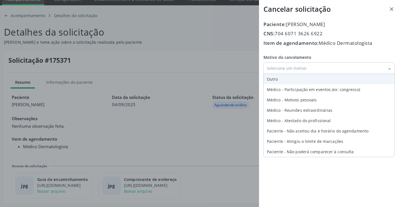
type input "Outro"
click at [273, 74] on div "Motivo do cancelamento Outro Outro Médico - Participação em eventos (ex: congre…" at bounding box center [328, 63] width 131 height 19
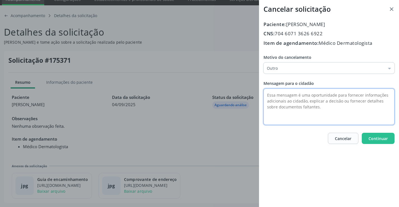
click at [272, 93] on textarea at bounding box center [328, 106] width 131 height 36
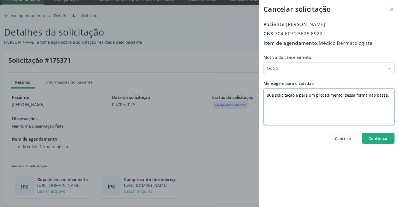
type textarea "sua solicitação é para um procedimento, dessa forma não passa."
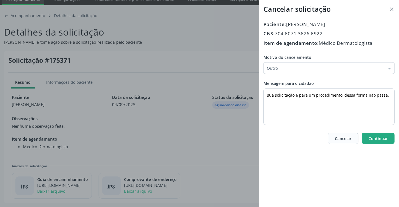
click at [366, 137] on button "Continuar" at bounding box center [377, 138] width 33 height 11
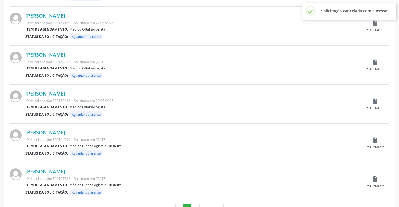
scroll to position [551, 0]
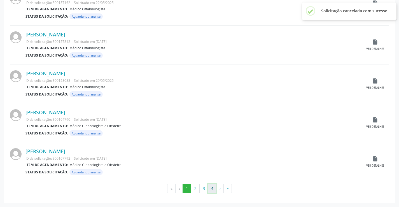
click at [214, 188] on button "4" at bounding box center [212, 188] width 9 height 10
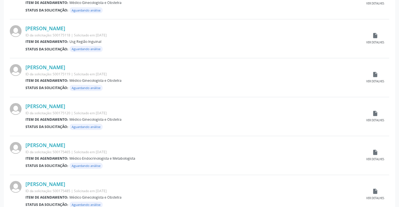
scroll to position [273, 0]
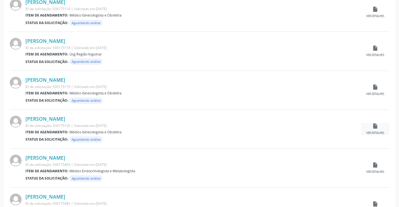
click at [378, 129] on div "insert_drive_file Ver detalhes" at bounding box center [375, 129] width 28 height 12
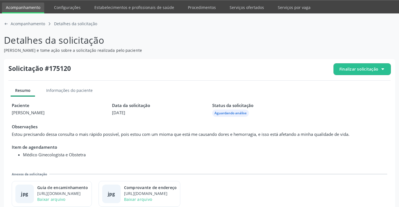
scroll to position [25, 0]
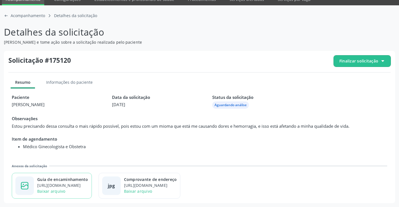
click at [83, 185] on div "https://cidadesaudavel-files.nyc3.digitaloceanspaces.com/cidadesaudavel-files/c…" at bounding box center [62, 185] width 51 height 6
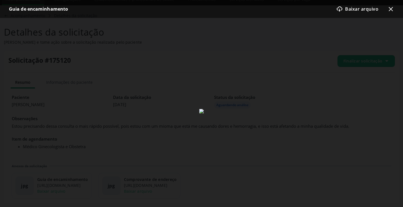
click at [386, 5] on div "download-cloud-outline icon Baixar arquivo x-outline icon" at bounding box center [362, 8] width 62 height 11
click at [390, 7] on icon "x-outline icon" at bounding box center [390, 9] width 7 height 7
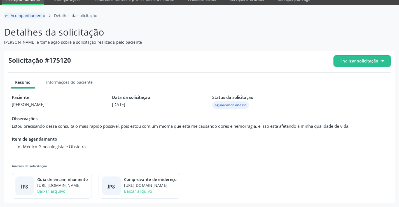
click at [5, 15] on icon "arrow-left-outline icon" at bounding box center [6, 15] width 4 height 4
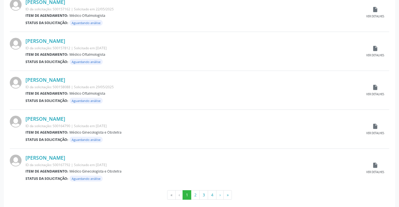
scroll to position [551, 0]
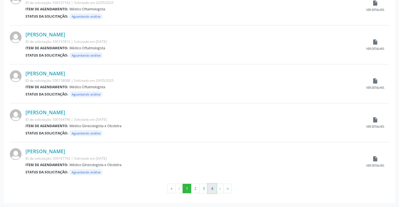
click at [210, 189] on button "4" at bounding box center [212, 188] width 9 height 10
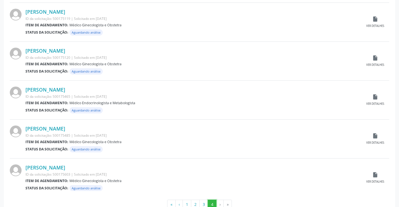
scroll to position [357, 0]
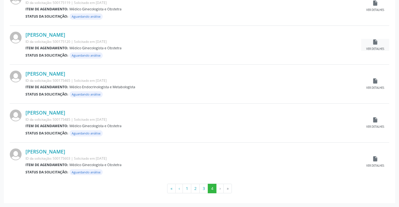
click at [373, 45] on div "insert_drive_file Ver detalhes" at bounding box center [375, 45] width 28 height 12
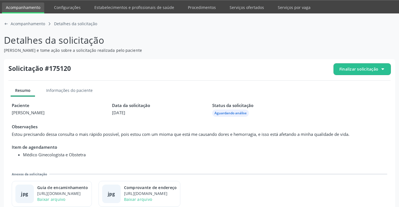
scroll to position [25, 0]
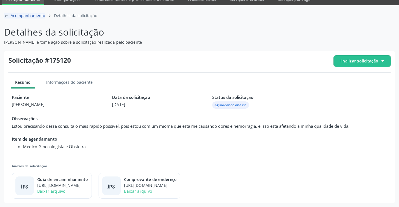
click at [4, 15] on icon "arrow-left-outline icon" at bounding box center [6, 15] width 4 height 4
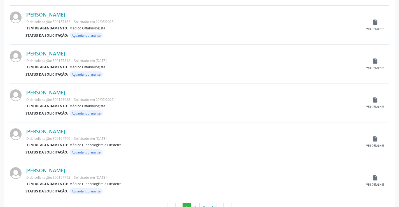
scroll to position [551, 0]
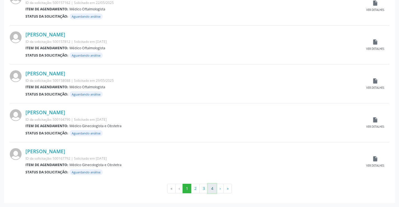
click at [213, 189] on button "4" at bounding box center [212, 188] width 9 height 10
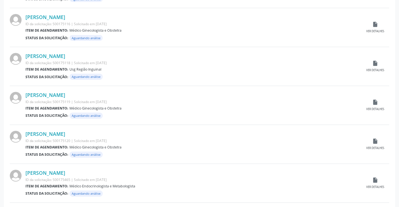
scroll to position [245, 0]
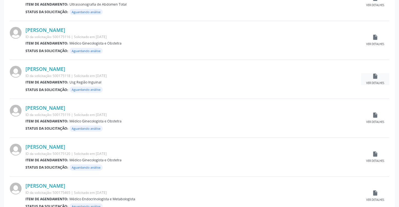
click at [376, 77] on icon "insert_drive_file" at bounding box center [375, 76] width 6 height 6
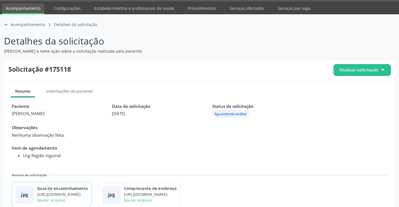
scroll to position [25, 0]
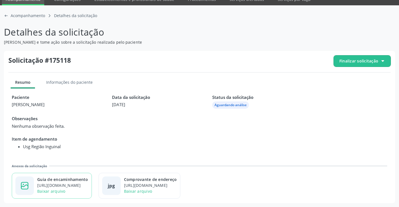
click at [88, 185] on div "https://cidadesaudavel-files.nyc3.digitaloceanspaces.com/cidadesaudavel-files/c…" at bounding box center [62, 185] width 51 height 6
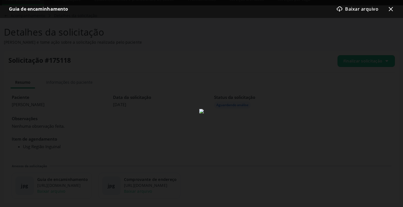
click at [391, 9] on icon "x-outline icon" at bounding box center [390, 9] width 7 height 7
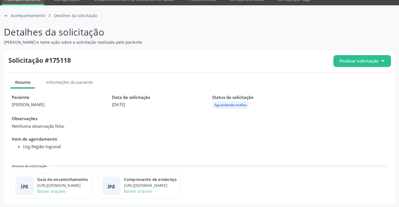
click at [355, 59] on span "Finalizar solicitação" at bounding box center [358, 61] width 39 height 6
click at [352, 76] on span "Cancelar solicitação" at bounding box center [366, 77] width 39 height 8
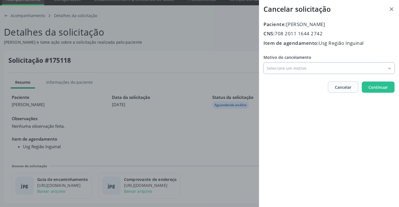
click at [288, 70] on input "Motivo do cancelamento" at bounding box center [328, 67] width 131 height 11
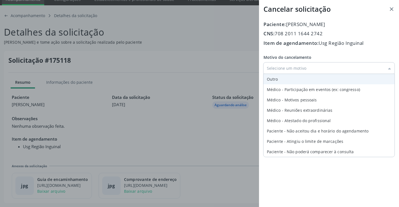
type input "Outro"
click at [278, 74] on div "Motivo do cancelamento Outro Outro Médico - Participação em eventos (ex: congre…" at bounding box center [328, 63] width 131 height 19
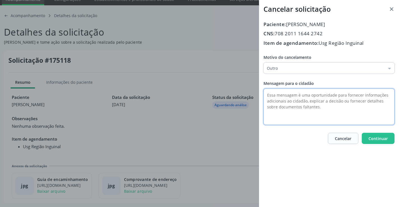
click at [275, 98] on textarea at bounding box center [328, 106] width 131 height 36
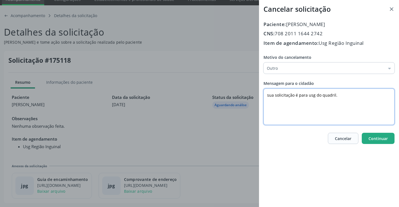
type textarea "sua solicitação é para usg do quadril."
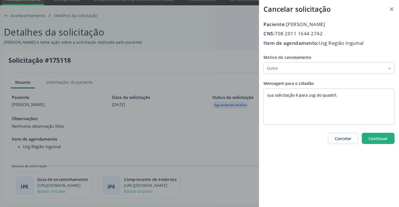
click at [371, 139] on span "Continuar" at bounding box center [377, 138] width 19 height 5
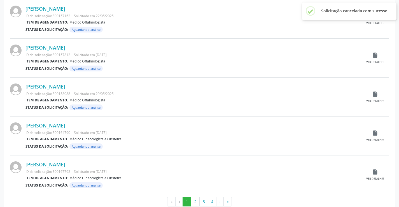
scroll to position [551, 0]
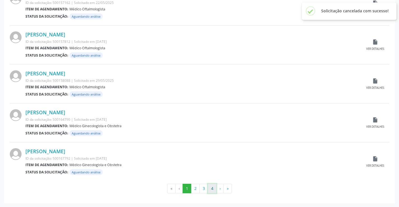
click at [209, 189] on button "4" at bounding box center [212, 188] width 9 height 10
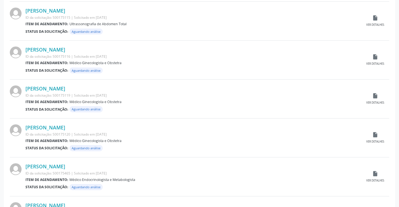
scroll to position [206, 0]
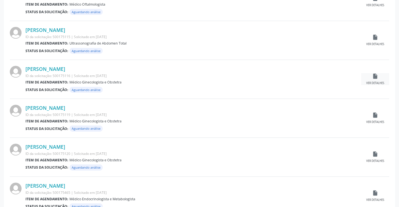
click at [380, 76] on div "insert_drive_file Ver detalhes" at bounding box center [375, 79] width 28 height 12
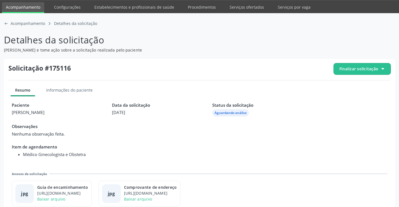
scroll to position [25, 0]
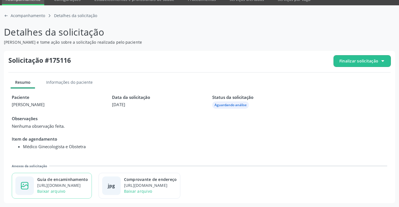
click at [83, 179] on div "Guia de encaminhamento" at bounding box center [62, 179] width 51 height 6
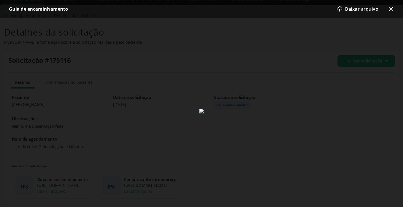
click at [391, 8] on icon at bounding box center [390, 9] width 4 height 4
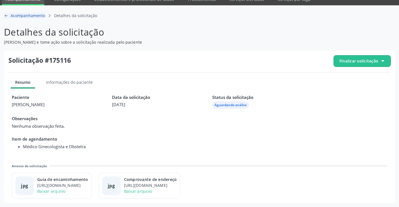
click at [5, 14] on icon "arrow-left-outline icon" at bounding box center [6, 15] width 4 height 4
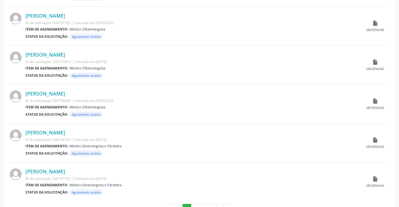
scroll to position [551, 0]
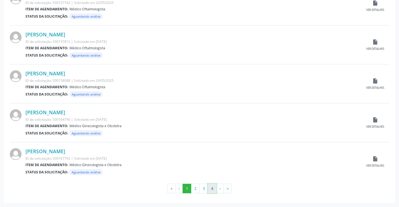
click at [211, 187] on button "4" at bounding box center [212, 188] width 9 height 10
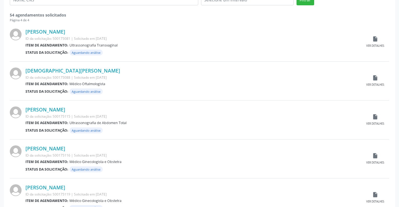
scroll to position [140, 0]
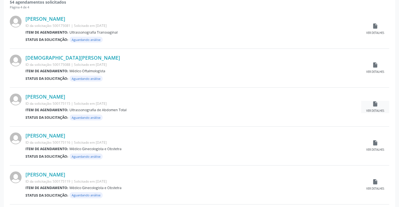
click at [374, 106] on icon "insert_drive_file" at bounding box center [375, 104] width 6 height 6
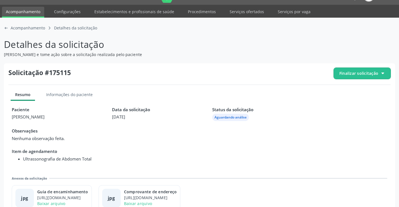
scroll to position [25, 0]
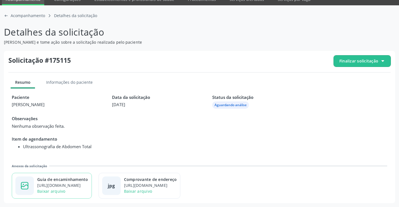
click at [68, 177] on div "Guia de encaminhamento" at bounding box center [62, 179] width 51 height 6
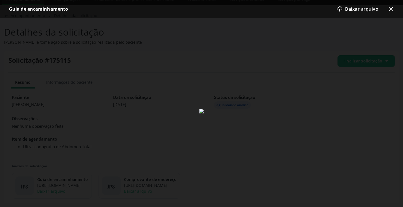
click at [390, 11] on icon "x-outline icon" at bounding box center [390, 9] width 7 height 7
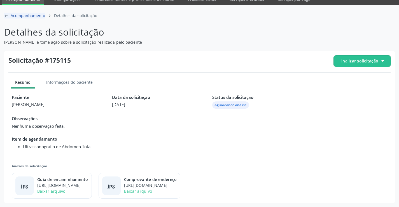
click at [5, 17] on icon "arrow-left-outline icon" at bounding box center [6, 15] width 4 height 4
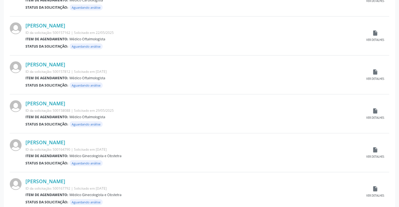
scroll to position [551, 0]
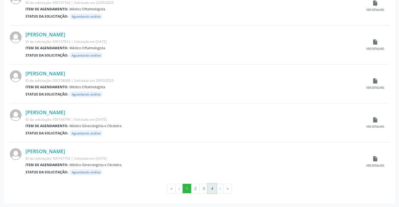
click at [213, 190] on button "4" at bounding box center [212, 188] width 9 height 10
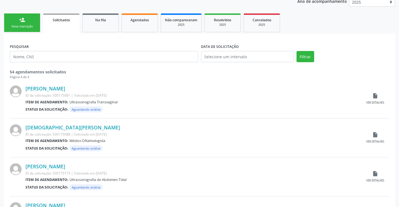
scroll to position [84, 0]
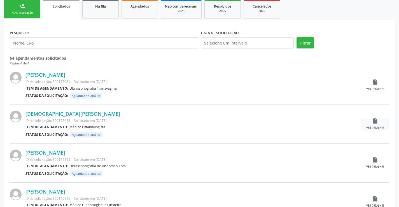
click at [374, 121] on icon "insert_drive_file" at bounding box center [375, 121] width 6 height 6
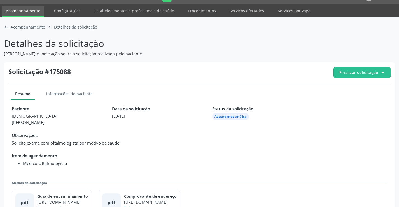
scroll to position [25, 0]
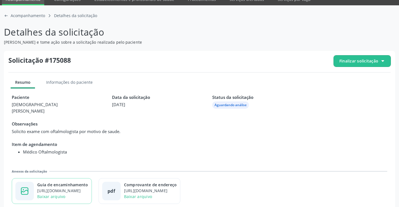
click at [86, 182] on div "Guia de encaminhamento" at bounding box center [62, 185] width 51 height 6
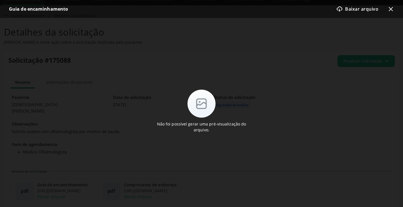
click at [198, 130] on div "Não foi possível gerar uma pré-visualização do arquivo." at bounding box center [201, 110] width 98 height 43
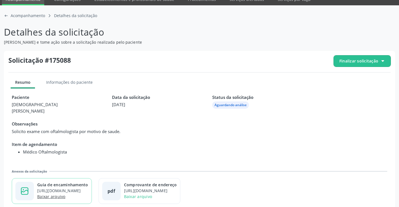
click at [54, 194] on link "Baixar arquivo" at bounding box center [51, 196] width 28 height 5
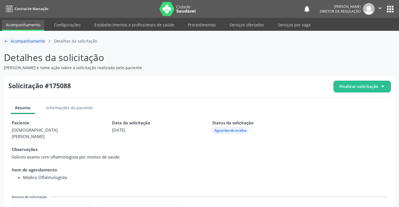
click at [6, 41] on icon "arrow-left-outline icon" at bounding box center [6, 41] width 4 height 4
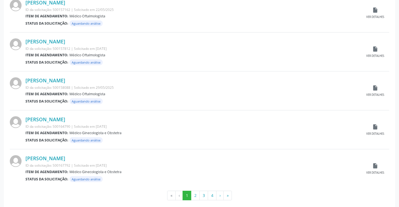
scroll to position [551, 0]
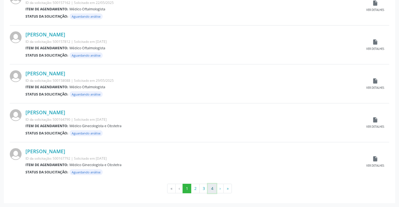
click at [212, 188] on button "4" at bounding box center [212, 188] width 9 height 10
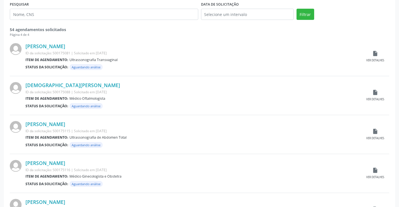
scroll to position [95, 0]
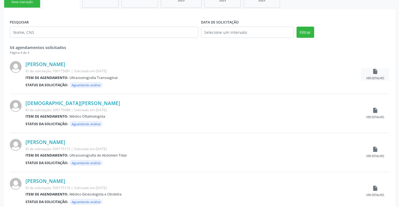
click at [380, 73] on div "insert_drive_file Ver detalhes" at bounding box center [375, 74] width 28 height 12
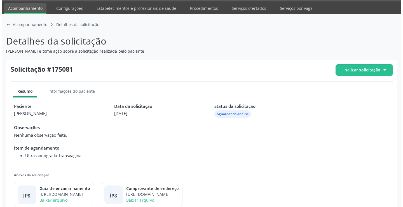
scroll to position [25, 0]
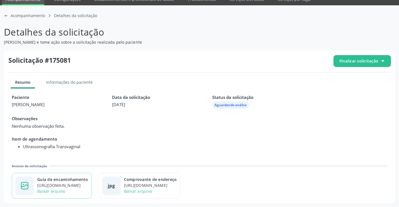
click at [74, 184] on div "https://cidadesaudavel-files.nyc3.digitaloceanspaces.com/cidadesaudavel-files/c…" at bounding box center [62, 185] width 51 height 6
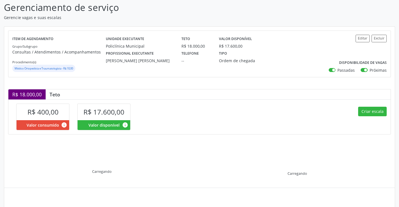
scroll to position [80, 0]
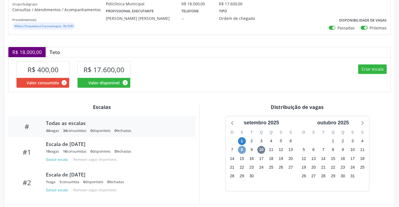
click at [242, 150] on span "8" at bounding box center [242, 150] width 8 height 8
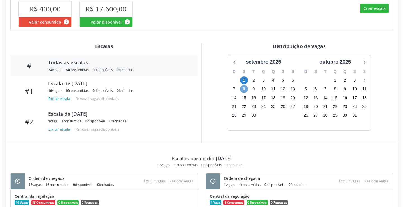
scroll to position [136, 0]
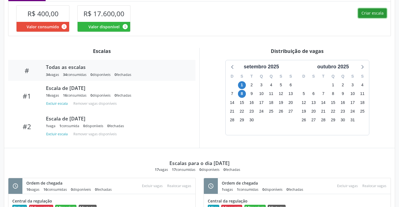
click at [371, 13] on button "Criar escala" at bounding box center [372, 13] width 29 height 10
select select "8"
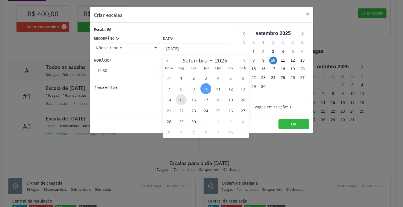
drag, startPoint x: 185, startPoint y: 100, endPoint x: 172, endPoint y: 93, distance: 14.7
click at [184, 101] on span "15" at bounding box center [181, 99] width 11 height 11
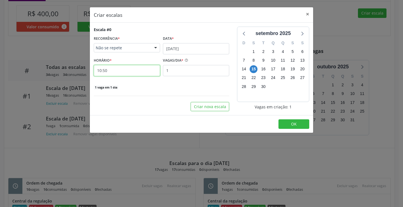
click at [128, 74] on input "10:50" at bounding box center [127, 70] width 66 height 11
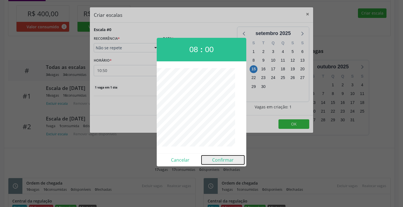
drag, startPoint x: 229, startPoint y: 160, endPoint x: 228, endPoint y: 157, distance: 3.5
click at [229, 160] on button "Confirmar" at bounding box center [222, 159] width 43 height 9
type input "08:00"
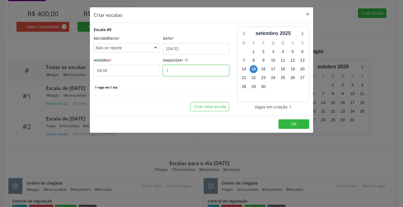
click at [206, 73] on input "1" at bounding box center [196, 70] width 66 height 11
type input "16"
click at [307, 123] on button "OK" at bounding box center [293, 124] width 31 height 10
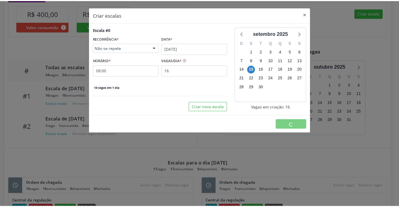
scroll to position [0, 0]
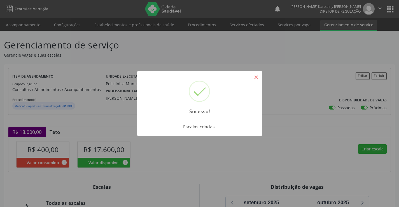
click at [253, 78] on button "×" at bounding box center [256, 77] width 10 height 10
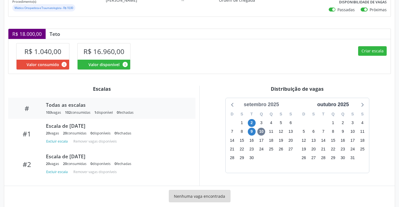
scroll to position [109, 0]
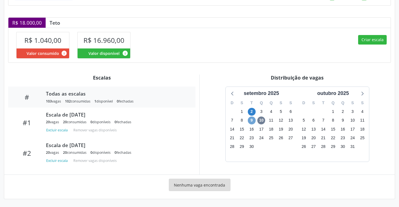
click at [249, 121] on span "9" at bounding box center [252, 120] width 8 height 8
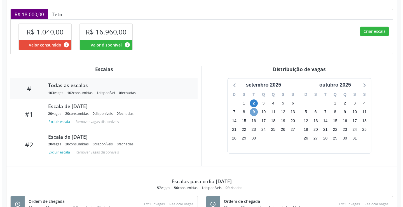
scroll to position [110, 0]
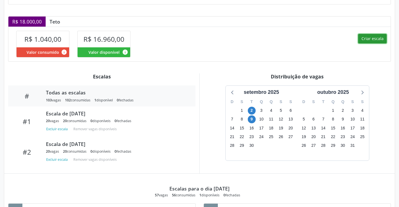
click at [367, 36] on button "Criar escala" at bounding box center [372, 39] width 29 height 10
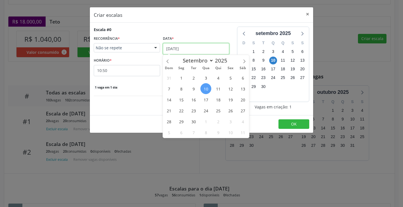
click at [179, 46] on input "10/09/2025" at bounding box center [196, 48] width 66 height 11
click at [194, 97] on span "16" at bounding box center [193, 99] width 11 height 11
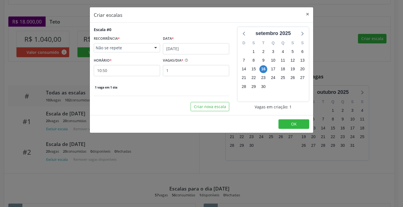
drag, startPoint x: 124, startPoint y: 61, endPoint x: 127, endPoint y: 70, distance: 9.8
click at [124, 61] on div "HORÁRIO * 10:50" at bounding box center [127, 66] width 66 height 20
click at [127, 70] on input "10:50" at bounding box center [127, 70] width 66 height 11
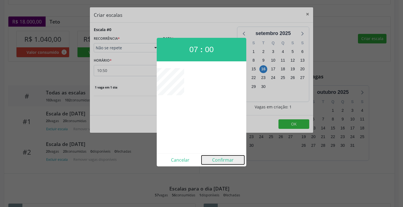
click at [225, 157] on button "Confirmar" at bounding box center [222, 159] width 43 height 9
type input "07:00"
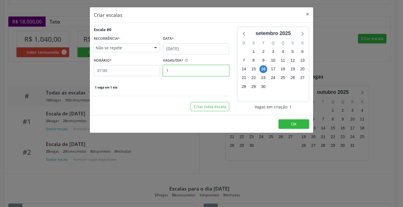
click at [184, 66] on input "1" at bounding box center [196, 70] width 66 height 11
type input "20"
click at [282, 121] on button "OK" at bounding box center [293, 124] width 31 height 10
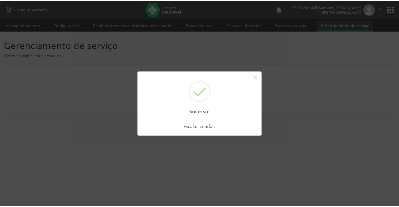
scroll to position [0, 0]
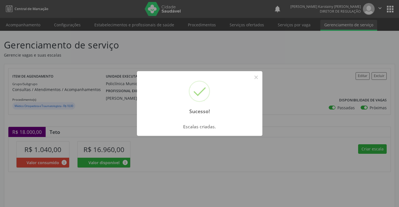
click at [261, 75] on div "Sucesso! ×" at bounding box center [199, 95] width 125 height 48
click at [256, 77] on button "×" at bounding box center [256, 77] width 10 height 10
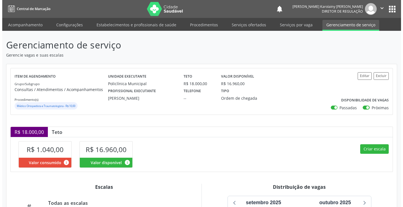
scroll to position [112, 0]
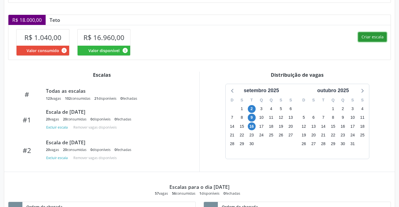
click at [368, 35] on button "Criar escala" at bounding box center [372, 37] width 29 height 10
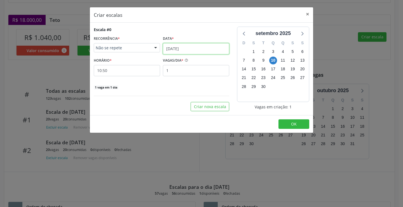
click at [177, 45] on input "[DATE]" at bounding box center [196, 48] width 66 height 11
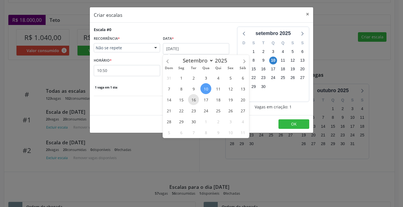
click at [195, 100] on span "16" at bounding box center [193, 99] width 11 height 11
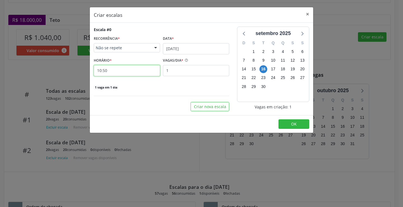
click at [134, 69] on input "10:50" at bounding box center [127, 70] width 66 height 11
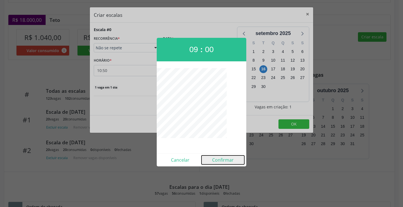
click at [222, 159] on button "Confirmar" at bounding box center [222, 159] width 43 height 9
type input "09:00"
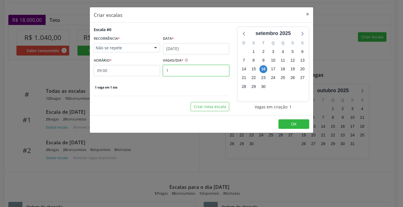
drag, startPoint x: 188, startPoint y: 70, endPoint x: 192, endPoint y: 67, distance: 4.6
click at [188, 70] on input "1" at bounding box center [196, 70] width 66 height 11
type input "20"
click at [286, 123] on button "OK" at bounding box center [293, 124] width 31 height 10
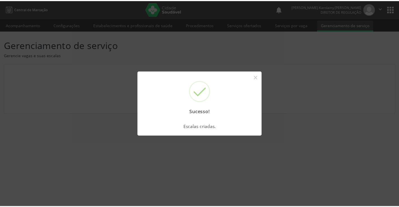
scroll to position [0, 0]
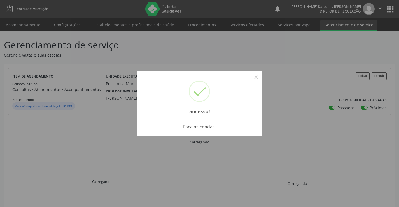
click at [261, 81] on div "Sucesso! ×" at bounding box center [199, 95] width 125 height 48
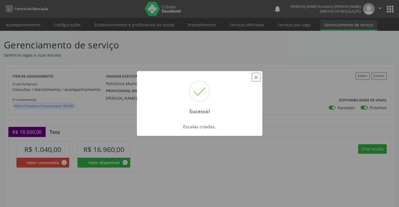
click at [256, 77] on button "×" at bounding box center [256, 77] width 10 height 10
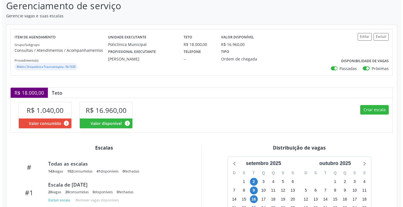
scroll to position [112, 0]
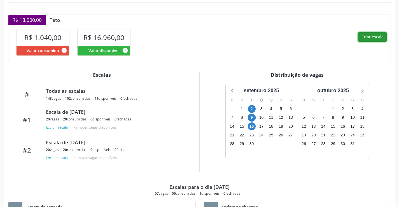
click at [370, 38] on button "Criar escala" at bounding box center [372, 37] width 29 height 10
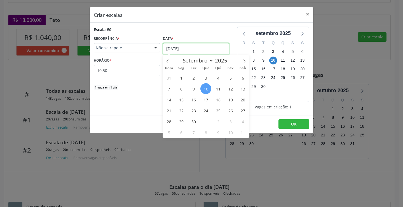
click at [194, 45] on input "[DATE]" at bounding box center [196, 48] width 66 height 11
click at [195, 102] on span "16" at bounding box center [193, 99] width 11 height 11
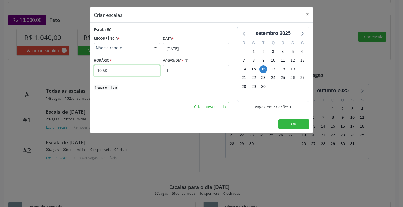
click at [139, 71] on input "10:50" at bounding box center [127, 70] width 66 height 11
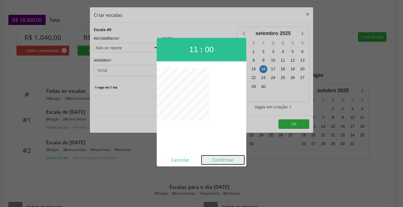
click at [221, 157] on button "Confirmar" at bounding box center [222, 159] width 43 height 9
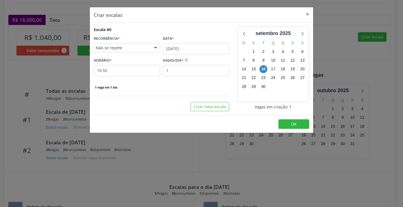
type input "11:00"
click at [191, 77] on div "Escala #0 RECORRÊNCIA * Não se repete Não se repete Diário/Semanal Mensal Nenhu…" at bounding box center [161, 58] width 135 height 63
click at [189, 73] on input "1" at bounding box center [196, 70] width 66 height 11
type input "17"
click at [300, 126] on button "OK" at bounding box center [293, 124] width 31 height 10
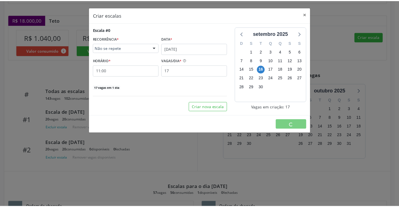
scroll to position [0, 0]
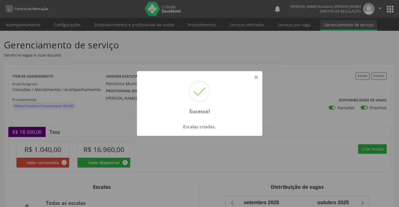
click at [255, 81] on button "×" at bounding box center [256, 77] width 10 height 10
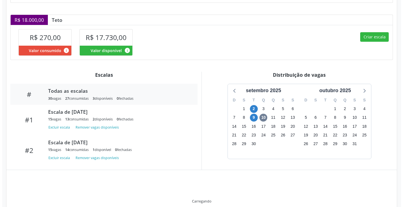
scroll to position [107, 0]
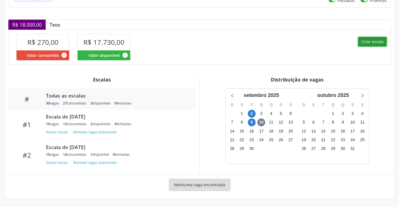
click at [370, 39] on button "Criar escala" at bounding box center [372, 42] width 29 height 10
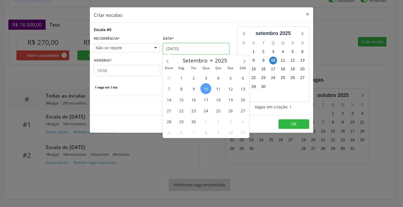
click at [192, 50] on input "[DATE]" at bounding box center [196, 48] width 66 height 11
click at [209, 99] on span "17" at bounding box center [205, 99] width 11 height 11
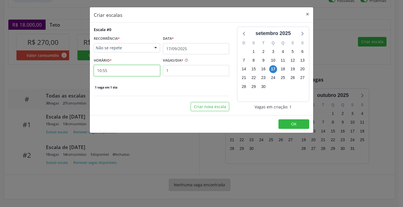
click at [146, 65] on input "10:55" at bounding box center [127, 70] width 66 height 11
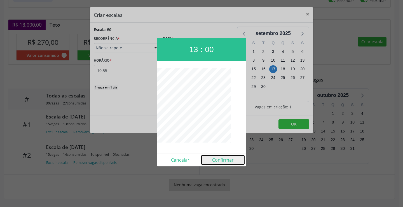
drag, startPoint x: 228, startPoint y: 157, endPoint x: 220, endPoint y: 139, distance: 19.9
click at [228, 156] on button "Confirmar" at bounding box center [222, 159] width 43 height 9
type input "13:00"
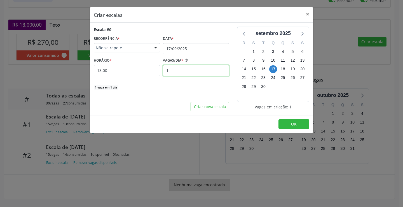
click at [180, 74] on input "1" at bounding box center [196, 70] width 66 height 11
type input "15"
click at [294, 123] on span "OK" at bounding box center [294, 123] width 6 height 5
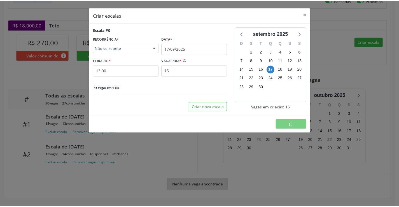
scroll to position [0, 0]
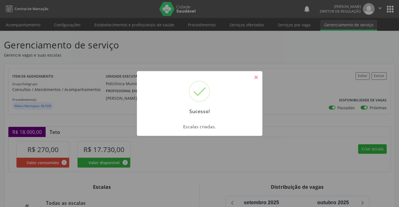
click at [254, 75] on button "×" at bounding box center [256, 77] width 10 height 10
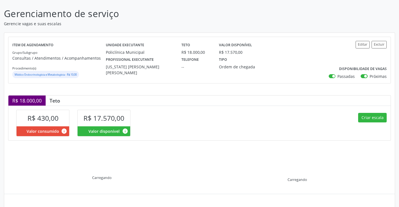
scroll to position [80, 0]
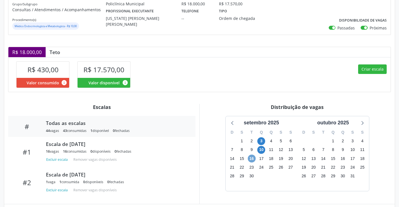
click at [252, 156] on span "16" at bounding box center [252, 158] width 8 height 8
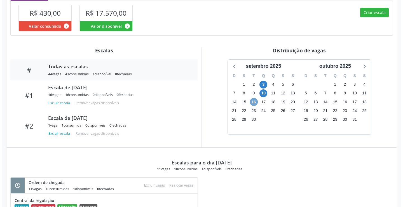
scroll to position [134, 0]
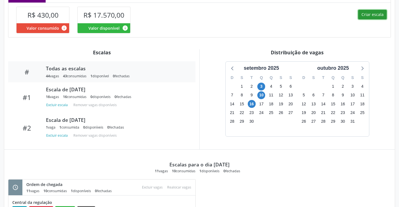
click at [368, 19] on button "Criar escala" at bounding box center [372, 15] width 29 height 10
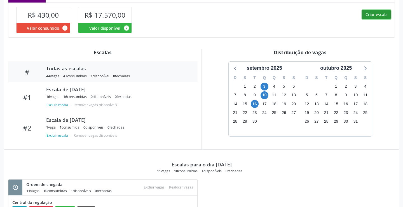
select select "8"
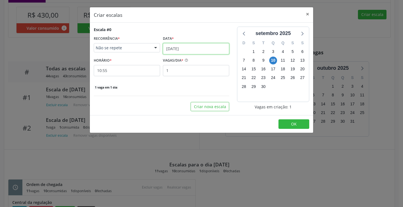
click at [197, 51] on input "[DATE]" at bounding box center [196, 48] width 66 height 11
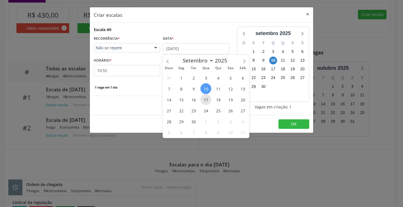
click at [204, 96] on span "17" at bounding box center [205, 99] width 11 height 11
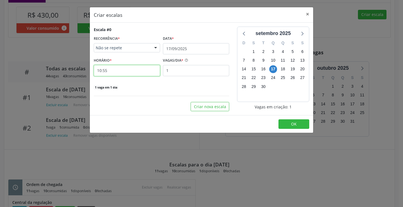
click at [139, 69] on input "10:55" at bounding box center [127, 70] width 66 height 11
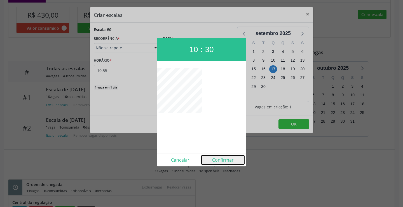
click at [223, 163] on button "Confirmar" at bounding box center [222, 159] width 43 height 9
type input "10:30"
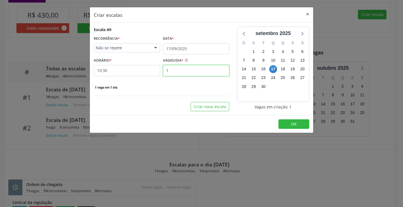
click at [180, 70] on input "1" at bounding box center [196, 70] width 66 height 11
type input "16"
click at [291, 124] on span "OK" at bounding box center [294, 123] width 6 height 5
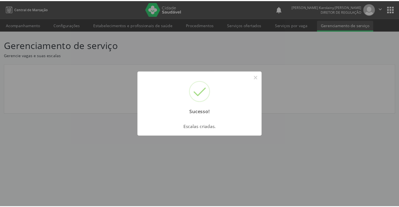
scroll to position [0, 0]
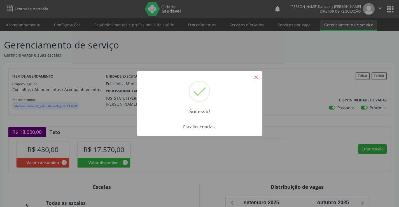
click at [258, 80] on button "×" at bounding box center [256, 77] width 10 height 10
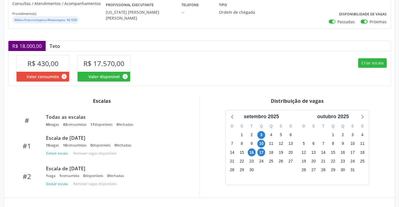
scroll to position [112, 0]
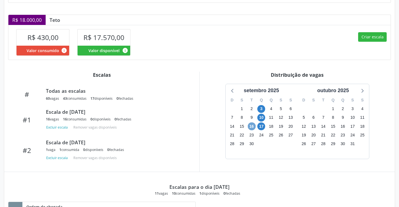
click at [250, 127] on span "16" at bounding box center [252, 126] width 8 height 8
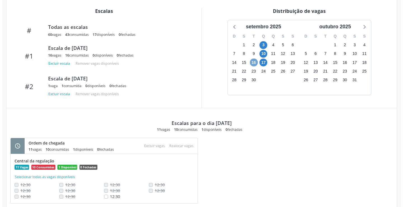
scroll to position [190, 0]
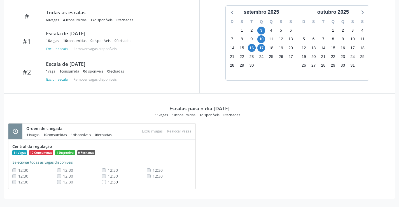
click at [46, 162] on button "Selecionar todas as vagas disponíveis" at bounding box center [42, 162] width 61 height 6
checkbox input "true"
click at [153, 133] on button "Excluir vagas" at bounding box center [152, 131] width 25 height 8
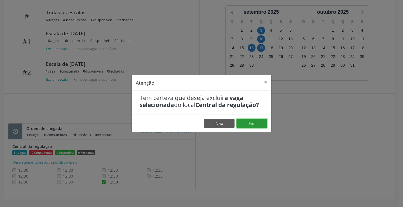
click at [251, 125] on button "Sim" at bounding box center [251, 124] width 31 height 10
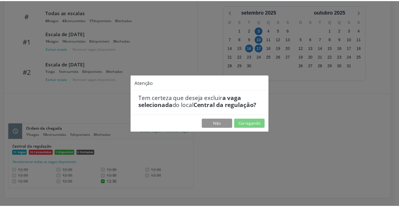
scroll to position [0, 0]
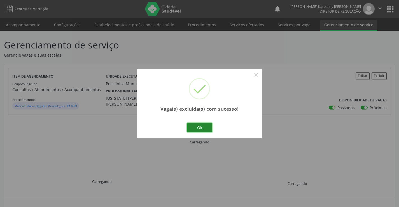
click at [206, 128] on button "Ok" at bounding box center [199, 128] width 25 height 10
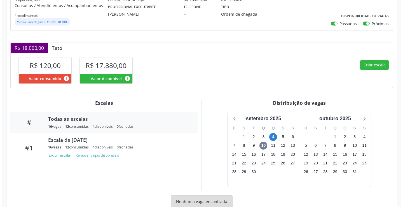
scroll to position [100, 0]
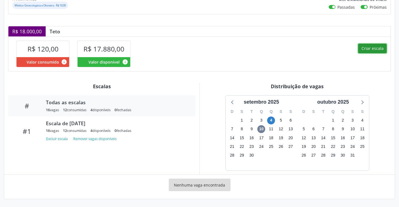
click at [364, 47] on button "Criar escala" at bounding box center [372, 49] width 29 height 10
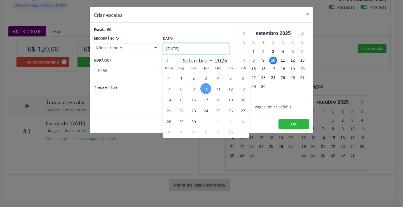
click at [179, 49] on input "[DATE]" at bounding box center [196, 48] width 66 height 11
click at [223, 102] on span "18" at bounding box center [218, 99] width 11 height 11
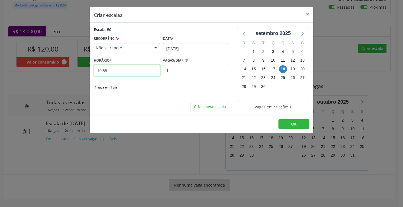
click at [122, 70] on input "10:55" at bounding box center [127, 70] width 66 height 11
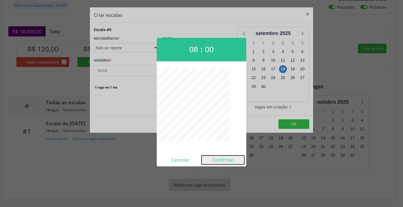
click at [223, 161] on button "Confirmar" at bounding box center [222, 159] width 43 height 9
type input "08:00"
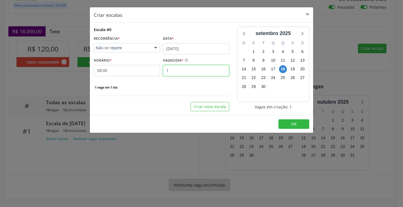
click at [191, 72] on input "1" at bounding box center [196, 70] width 66 height 11
type input "16"
click at [278, 124] on footer "OK" at bounding box center [201, 124] width 223 height 18
click at [282, 125] on button "OK" at bounding box center [293, 124] width 31 height 10
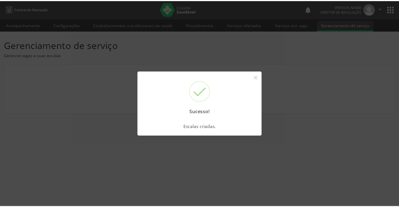
scroll to position [0, 0]
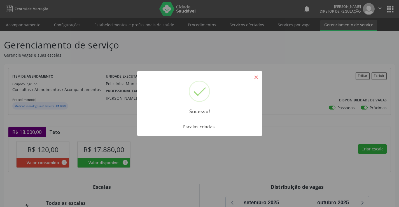
click at [257, 76] on button "×" at bounding box center [256, 77] width 10 height 10
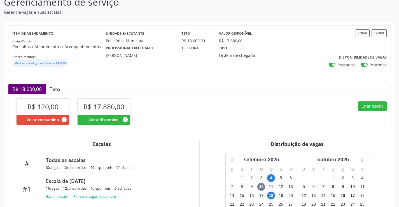
scroll to position [56, 0]
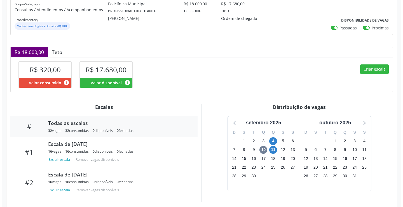
scroll to position [107, 0]
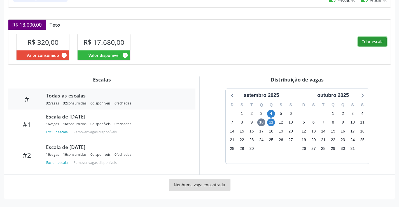
click at [368, 43] on button "Criar escala" at bounding box center [372, 42] width 29 height 10
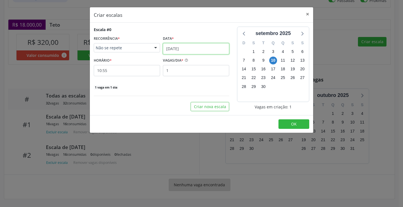
click at [189, 48] on input "[DATE]" at bounding box center [196, 48] width 66 height 11
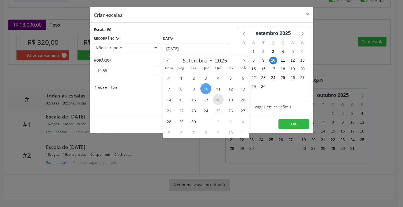
click at [222, 98] on span "18" at bounding box center [218, 99] width 11 height 11
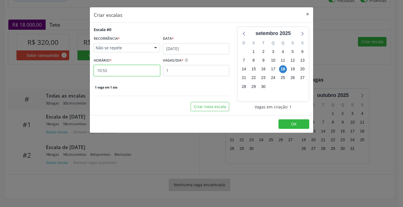
click at [145, 75] on input "10:55" at bounding box center [127, 70] width 66 height 11
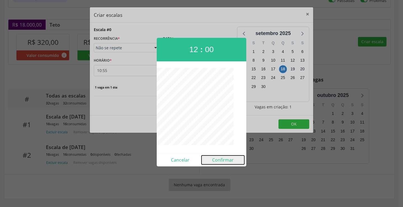
click at [223, 161] on button "Confirmar" at bounding box center [222, 159] width 43 height 9
type input "12:00"
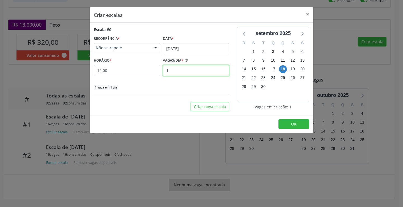
click at [186, 74] on input "1" at bounding box center [196, 70] width 66 height 11
type input "16"
click at [293, 121] on span "OK" at bounding box center [294, 123] width 6 height 5
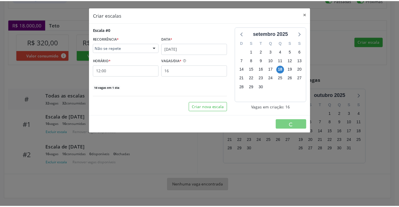
scroll to position [0, 0]
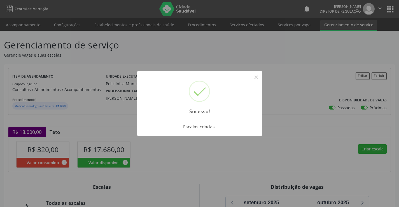
click at [259, 78] on button "×" at bounding box center [256, 77] width 10 height 10
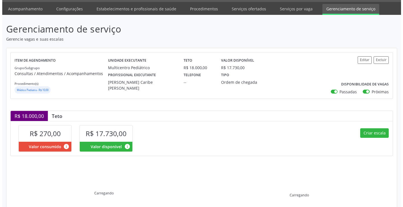
scroll to position [80, 0]
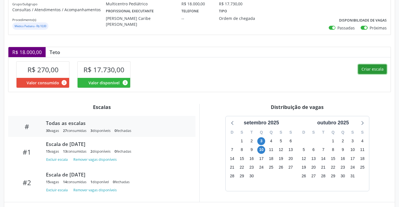
click at [366, 69] on button "Criar escala" at bounding box center [372, 69] width 29 height 10
select select "8"
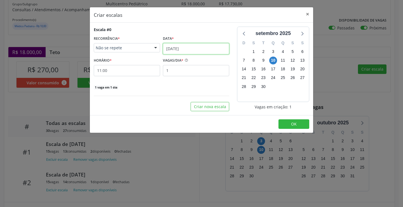
click at [195, 47] on input "[DATE]" at bounding box center [196, 48] width 66 height 11
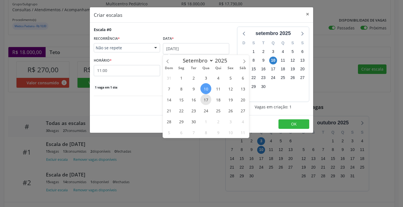
drag, startPoint x: 205, startPoint y: 102, endPoint x: 136, endPoint y: 70, distance: 75.2
click at [204, 101] on span "17" at bounding box center [205, 99] width 11 height 11
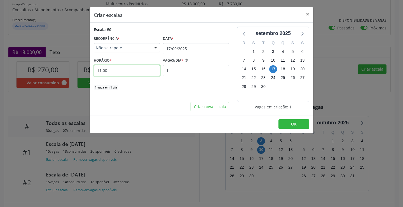
click at [134, 69] on input "11:00" at bounding box center [127, 70] width 66 height 11
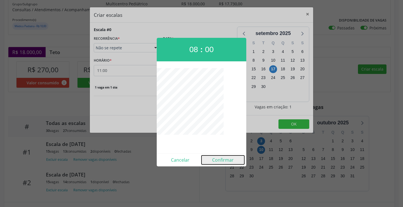
click at [227, 157] on button "Confirmar" at bounding box center [222, 159] width 43 height 9
type input "08:00"
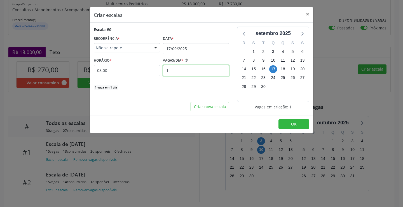
click at [185, 70] on input "1" at bounding box center [196, 70] width 66 height 11
type input "15"
drag, startPoint x: 287, startPoint y: 127, endPoint x: 287, endPoint y: 123, distance: 4.2
click at [287, 127] on button "OK" at bounding box center [293, 124] width 31 height 10
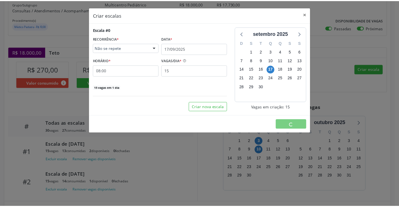
scroll to position [0, 0]
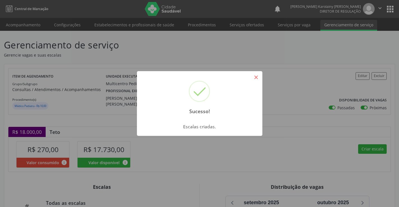
click at [255, 75] on button "×" at bounding box center [256, 77] width 10 height 10
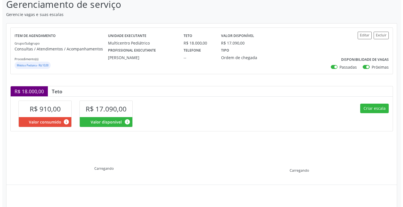
scroll to position [80, 0]
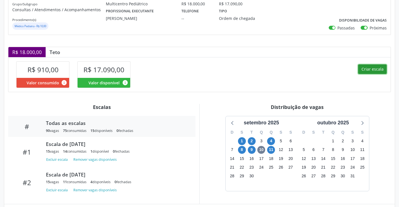
click at [365, 71] on button "Criar escala" at bounding box center [372, 69] width 29 height 10
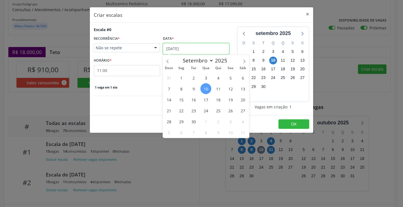
click at [200, 49] on input "[DATE]" at bounding box center [196, 48] width 66 height 11
click at [181, 100] on span "15" at bounding box center [181, 99] width 11 height 11
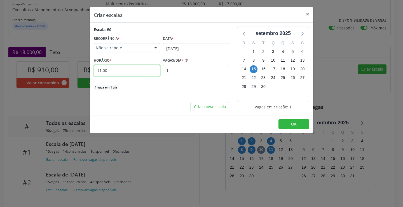
click at [140, 72] on input "11:00" at bounding box center [127, 70] width 66 height 11
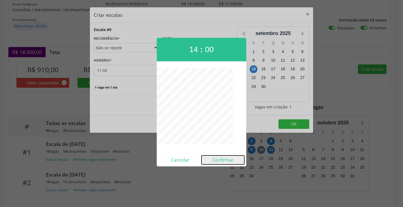
drag, startPoint x: 218, startPoint y: 158, endPoint x: 212, endPoint y: 114, distance: 44.8
click at [218, 158] on button "Confirmar" at bounding box center [222, 159] width 43 height 9
type input "14:00"
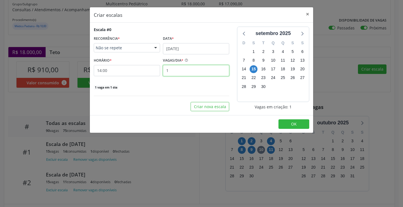
click at [198, 74] on input "1" at bounding box center [196, 70] width 66 height 11
type input "15"
click at [294, 126] on span "OK" at bounding box center [294, 123] width 6 height 5
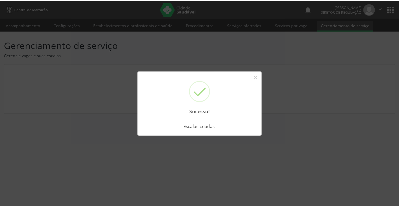
scroll to position [0, 0]
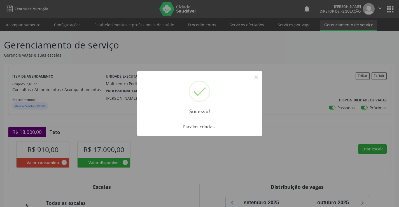
drag, startPoint x: 257, startPoint y: 77, endPoint x: 252, endPoint y: 75, distance: 5.1
click at [257, 78] on button "×" at bounding box center [256, 77] width 10 height 10
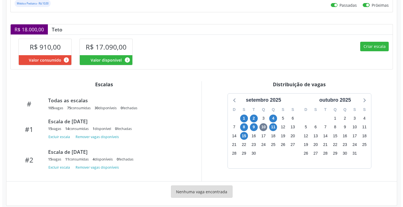
scroll to position [109, 0]
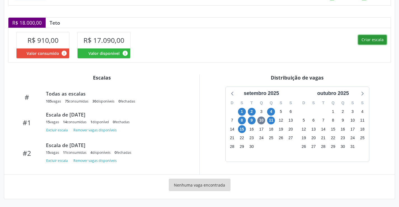
click at [368, 41] on button "Criar escala" at bounding box center [372, 40] width 29 height 10
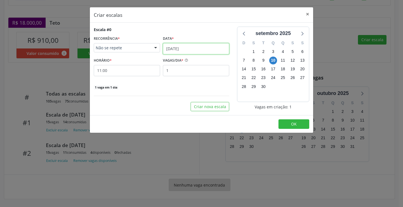
click at [180, 51] on input "[DATE]" at bounding box center [196, 48] width 66 height 11
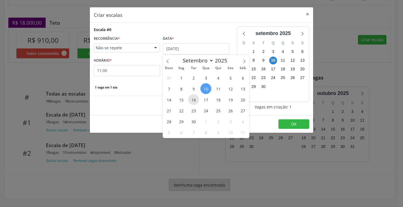
click at [195, 98] on span "16" at bounding box center [193, 99] width 11 height 11
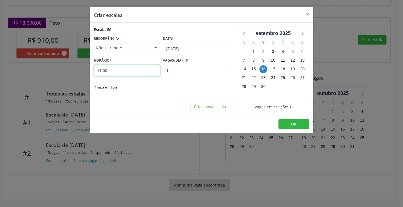
click at [141, 70] on input "11:00" at bounding box center [127, 70] width 66 height 11
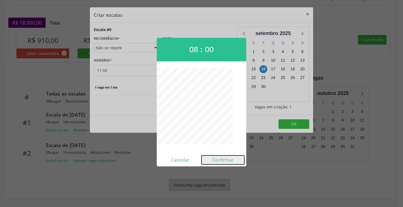
click at [220, 162] on button "Confirmar" at bounding box center [222, 159] width 43 height 9
type input "08:00"
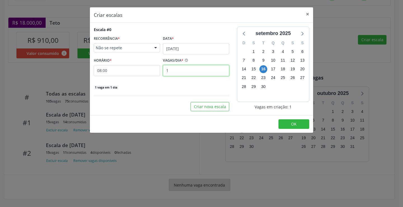
click at [182, 69] on input "1" at bounding box center [196, 70] width 66 height 11
type input "15"
click at [292, 122] on span "OK" at bounding box center [294, 123] width 6 height 5
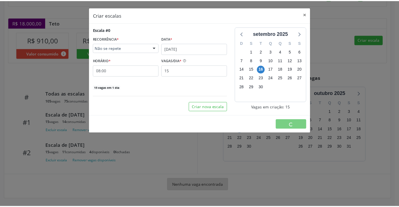
scroll to position [0, 0]
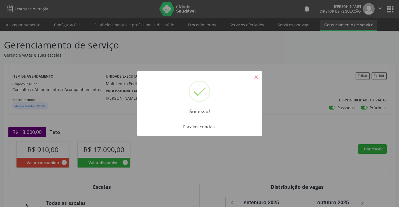
click at [255, 78] on button "×" at bounding box center [256, 77] width 10 height 10
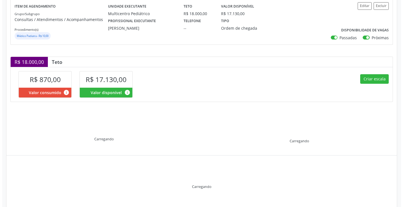
scroll to position [80, 0]
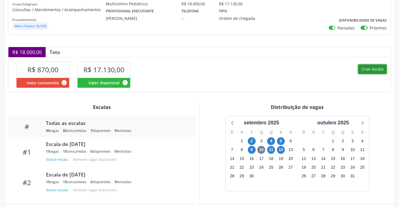
click at [373, 69] on button "Criar escala" at bounding box center [372, 69] width 29 height 10
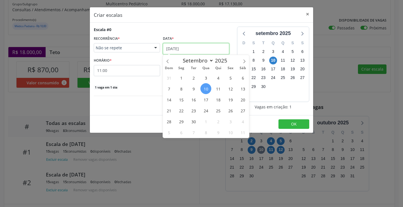
click at [171, 47] on input "[DATE]" at bounding box center [196, 48] width 66 height 11
click at [195, 98] on span "16" at bounding box center [193, 99] width 11 height 11
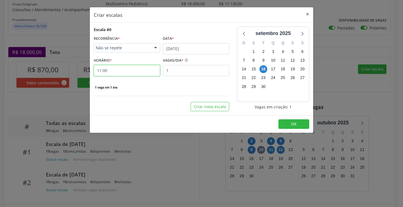
click at [134, 70] on input "11:00" at bounding box center [127, 70] width 66 height 11
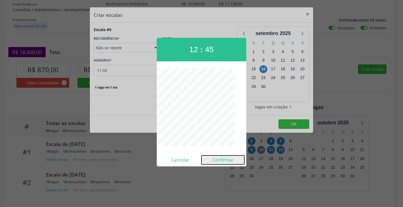
click at [225, 161] on button "Confirmar" at bounding box center [222, 159] width 43 height 9
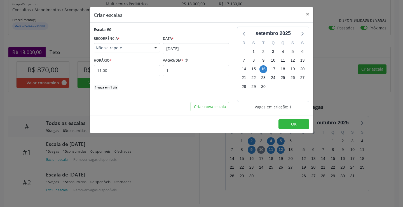
type input "12:45"
click at [204, 73] on input "1" at bounding box center [196, 70] width 66 height 11
type input "15"
click at [298, 126] on button "OK" at bounding box center [293, 124] width 31 height 10
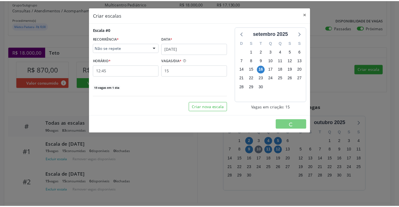
scroll to position [0, 0]
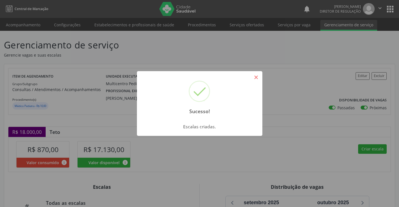
click at [257, 74] on button "×" at bounding box center [256, 77] width 10 height 10
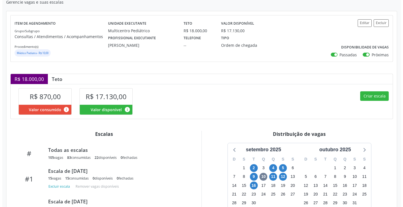
scroll to position [84, 0]
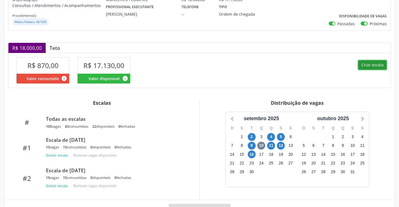
click at [367, 67] on button "Criar escala" at bounding box center [372, 65] width 29 height 10
select select "8"
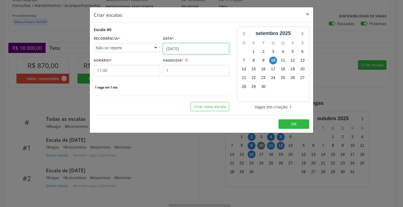
click at [174, 49] on input "[DATE]" at bounding box center [196, 48] width 66 height 11
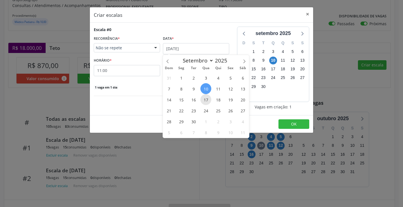
click at [205, 102] on span "17" at bounding box center [205, 99] width 11 height 11
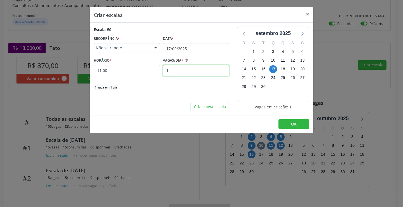
click at [177, 72] on input "1" at bounding box center [196, 70] width 66 height 11
type input "15"
click at [134, 72] on input "11:00" at bounding box center [127, 70] width 66 height 11
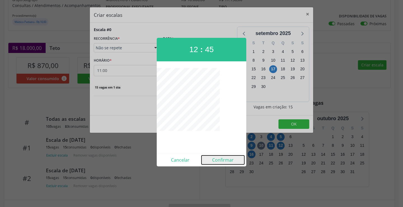
click at [213, 158] on button "Confirmar" at bounding box center [222, 159] width 43 height 9
type input "12:45"
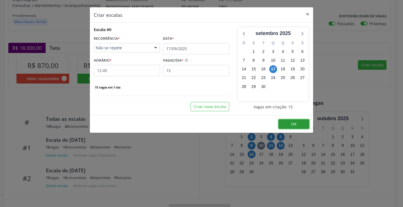
click at [290, 123] on button "OK" at bounding box center [293, 124] width 31 height 10
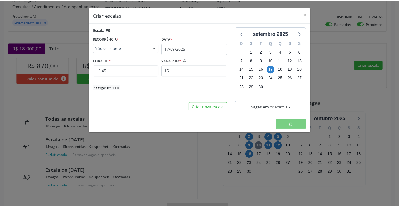
scroll to position [0, 0]
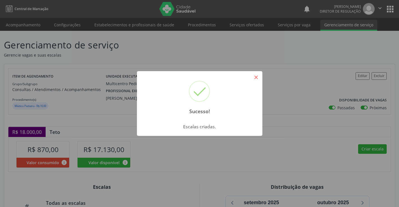
click at [255, 75] on button "×" at bounding box center [256, 77] width 10 height 10
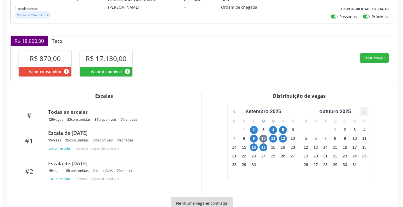
scroll to position [81, 0]
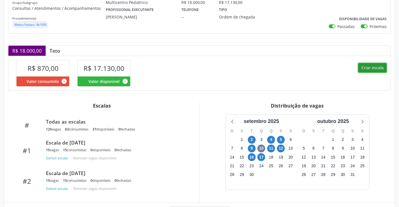
click at [369, 64] on button "Criar escala" at bounding box center [372, 68] width 29 height 10
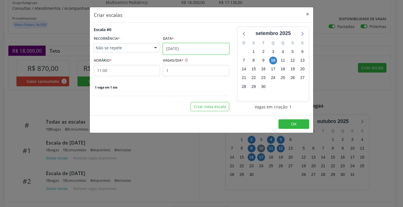
click at [204, 45] on input "[DATE]" at bounding box center [196, 48] width 66 height 11
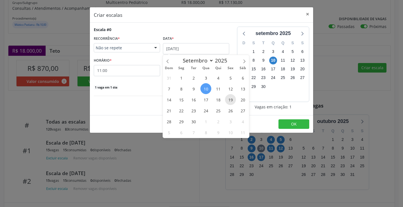
click at [231, 99] on span "19" at bounding box center [230, 99] width 11 height 11
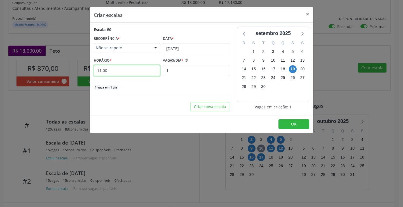
click at [147, 70] on input "11:00" at bounding box center [127, 70] width 66 height 11
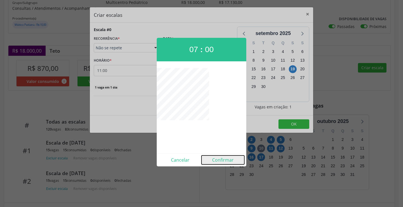
drag, startPoint x: 221, startPoint y: 157, endPoint x: 218, endPoint y: 151, distance: 6.5
click at [220, 155] on button "Confirmar" at bounding box center [222, 159] width 43 height 9
type input "07:00"
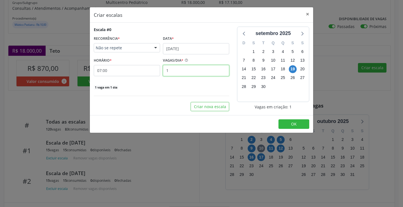
click at [175, 71] on input "1" at bounding box center [196, 70] width 66 height 11
type input "15"
click at [296, 122] on span "OK" at bounding box center [294, 123] width 6 height 5
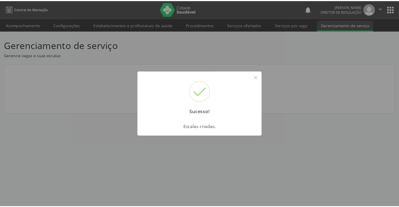
scroll to position [0, 0]
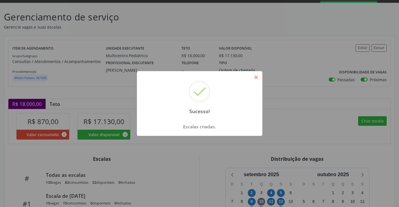
click at [255, 81] on button "×" at bounding box center [256, 77] width 10 height 10
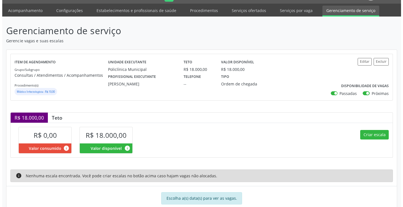
scroll to position [28, 0]
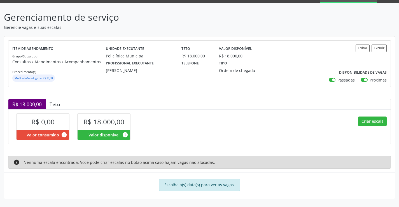
click at [374, 127] on div "Criar escala" at bounding box center [294, 126] width 191 height 34
click at [370, 122] on button "Criar escala" at bounding box center [372, 121] width 29 height 10
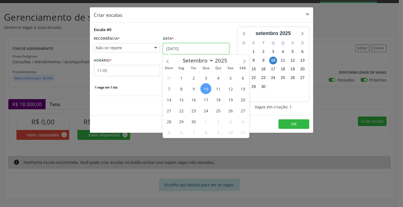
click at [186, 45] on input "[DATE]" at bounding box center [196, 48] width 66 height 11
click at [204, 109] on span "24" at bounding box center [205, 110] width 11 height 11
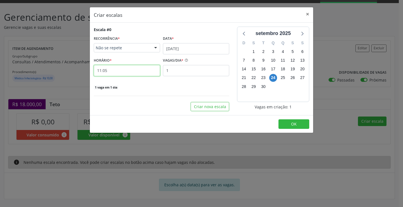
click at [143, 69] on input "11:05" at bounding box center [127, 70] width 66 height 11
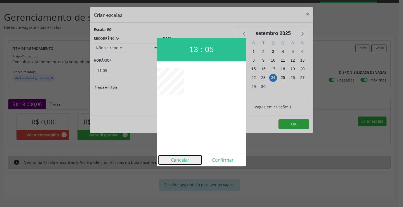
click at [184, 162] on button "Cancelar" at bounding box center [180, 159] width 43 height 9
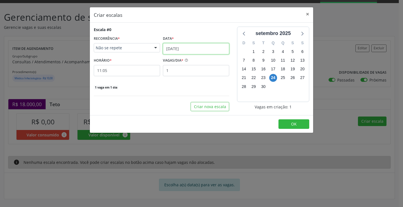
click at [189, 46] on input "24/09/2025" at bounding box center [196, 48] width 66 height 11
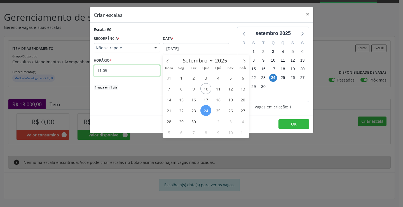
click at [128, 67] on input "11:05" at bounding box center [127, 70] width 66 height 11
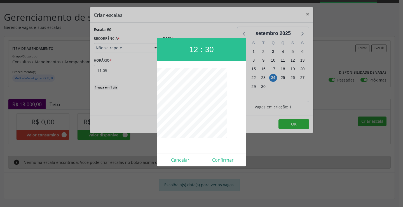
click at [223, 164] on div "Cancelar Confirmar" at bounding box center [201, 159] width 89 height 13
click at [222, 159] on button "Confirmar" at bounding box center [222, 159] width 43 height 9
type input "12:30"
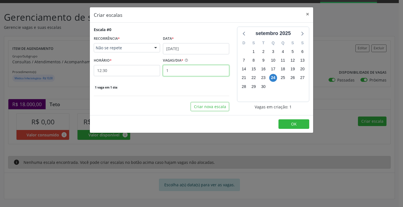
click at [191, 72] on input "1" at bounding box center [196, 70] width 66 height 11
type input "10"
click at [288, 124] on button "OK" at bounding box center [293, 124] width 31 height 10
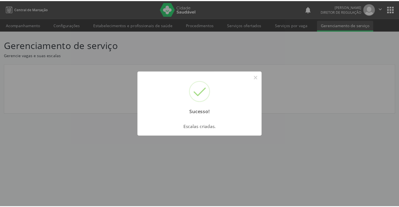
scroll to position [0, 0]
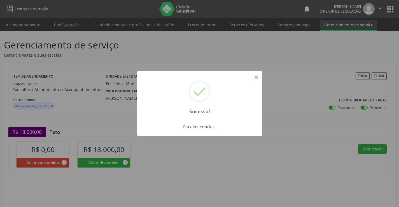
click at [258, 80] on button "×" at bounding box center [256, 77] width 10 height 10
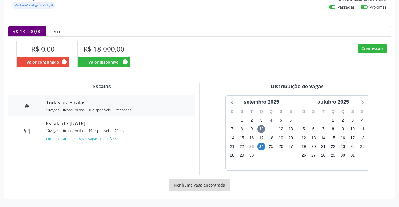
scroll to position [100, 0]
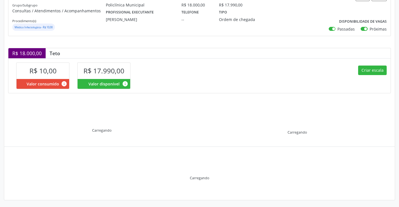
scroll to position [80, 0]
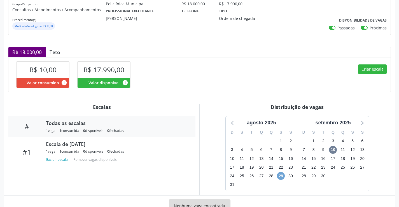
click at [281, 175] on span "29" at bounding box center [281, 176] width 8 height 8
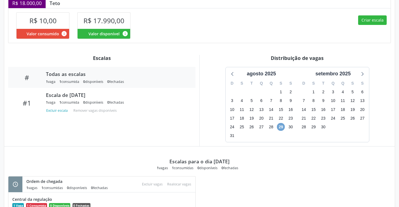
scroll to position [58, 0]
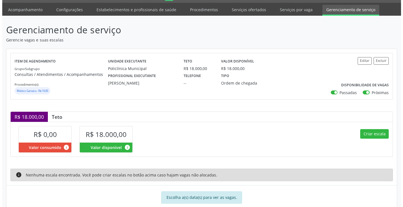
scroll to position [28, 0]
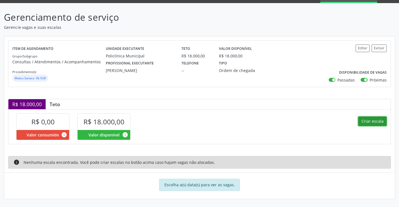
click at [370, 122] on button "Criar escala" at bounding box center [372, 121] width 29 height 10
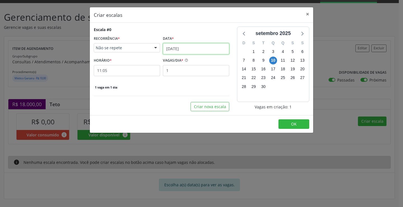
click at [174, 46] on input "[DATE]" at bounding box center [196, 48] width 66 height 11
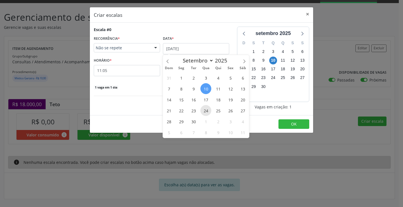
click at [207, 110] on span "24" at bounding box center [205, 110] width 11 height 11
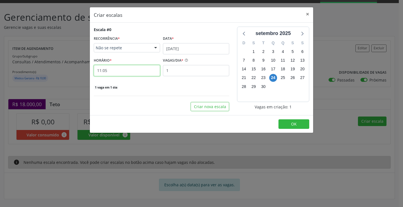
click at [131, 70] on input "11:05" at bounding box center [127, 70] width 66 height 11
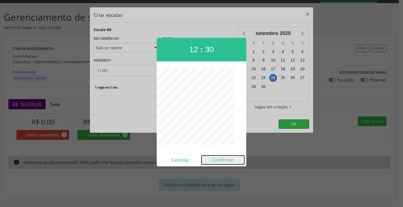
click at [238, 162] on button "Confirmar" at bounding box center [222, 159] width 43 height 9
type input "12:30"
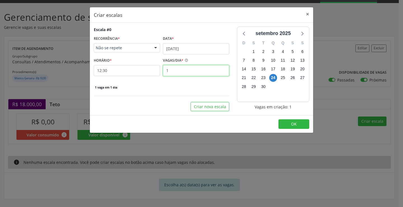
click at [183, 73] on input "1" at bounding box center [196, 70] width 66 height 11
type input "10"
click at [291, 127] on button "OK" at bounding box center [293, 124] width 31 height 10
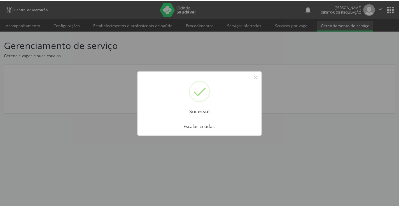
scroll to position [0, 0]
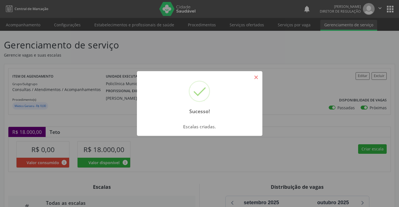
click at [254, 76] on button "×" at bounding box center [256, 77] width 10 height 10
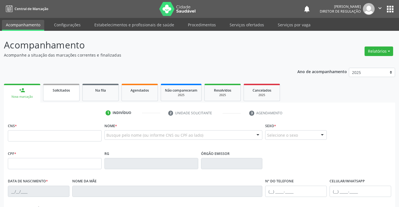
click at [69, 93] on link "Solicitados" at bounding box center [61, 92] width 36 height 17
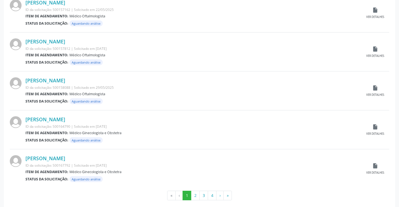
scroll to position [551, 0]
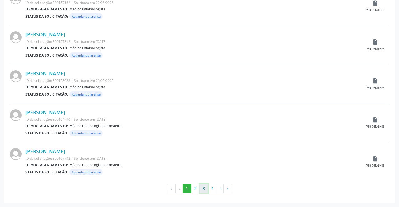
click at [204, 189] on button "3" at bounding box center [203, 188] width 9 height 10
click at [379, 161] on div "insert_drive_file Ver detalhes" at bounding box center [375, 161] width 28 height 12
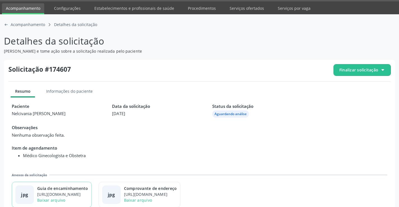
scroll to position [25, 0]
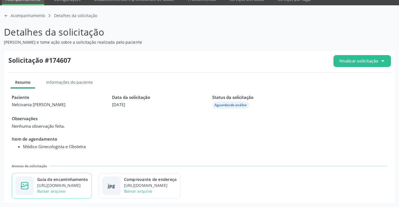
click at [70, 182] on div "Guia de encaminhamento" at bounding box center [62, 179] width 51 height 6
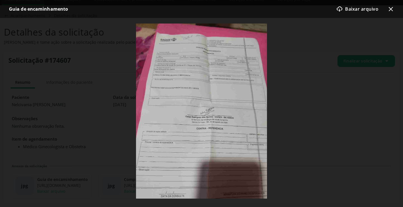
click at [393, 7] on icon "x-outline icon" at bounding box center [390, 9] width 7 height 7
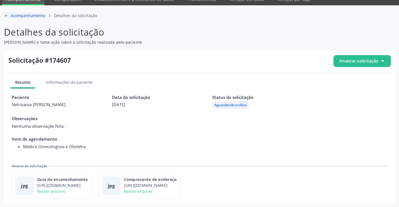
click at [8, 14] on icon "arrow-left-outline icon" at bounding box center [6, 15] width 4 height 4
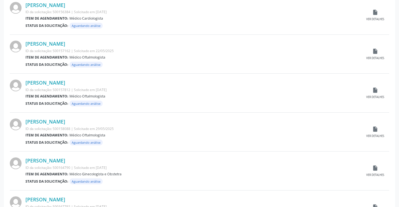
scroll to position [551, 0]
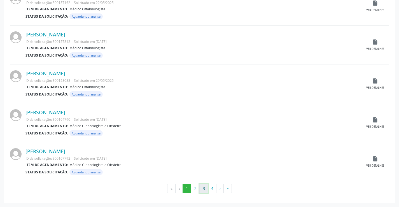
click at [204, 189] on button "3" at bounding box center [203, 188] width 9 height 10
click at [375, 121] on icon "insert_drive_file" at bounding box center [375, 120] width 6 height 6
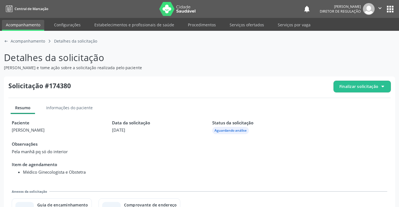
scroll to position [25, 0]
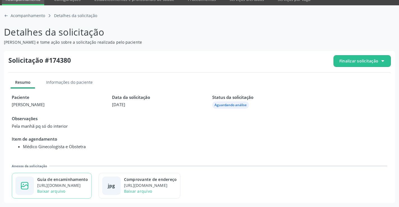
click at [77, 185] on div "[URL][DOMAIN_NAME]" at bounding box center [62, 185] width 51 height 6
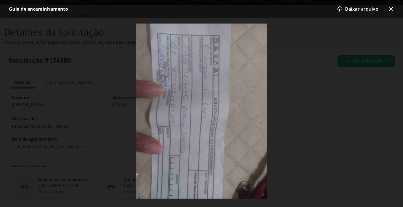
click at [390, 11] on icon "x-outline icon" at bounding box center [390, 9] width 7 height 7
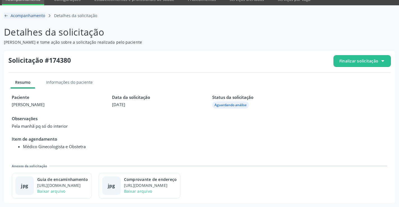
click at [6, 14] on icon "arrow-left-outline icon" at bounding box center [6, 15] width 4 height 4
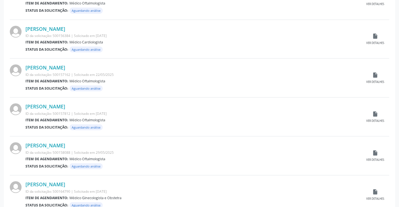
scroll to position [551, 0]
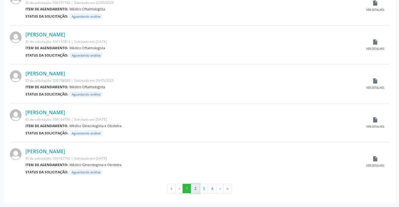
click at [194, 188] on button "2" at bounding box center [195, 188] width 9 height 10
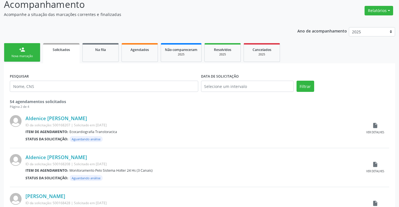
scroll to position [112, 0]
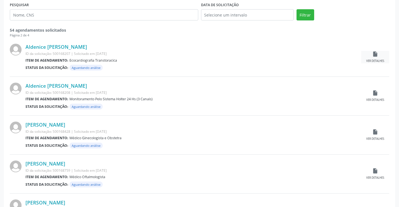
click at [373, 56] on icon "insert_drive_file" at bounding box center [375, 54] width 6 height 6
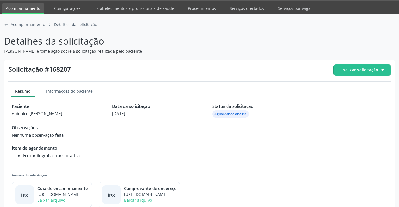
scroll to position [25, 0]
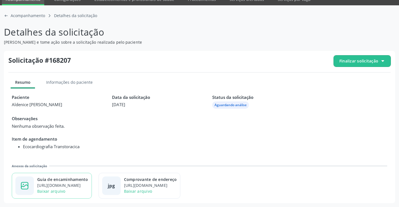
click at [61, 178] on div "Guia de encaminhamento" at bounding box center [62, 179] width 51 height 6
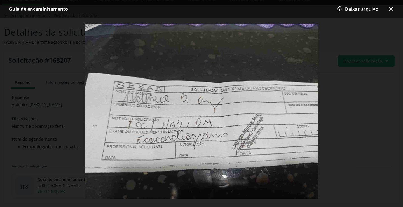
click at [392, 12] on icon "x-outline icon" at bounding box center [390, 9] width 7 height 7
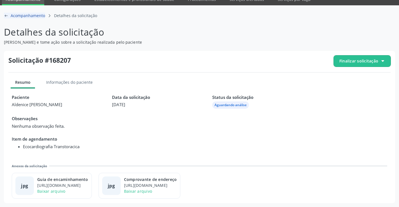
click at [12, 18] on span "Acompanhamento" at bounding box center [28, 16] width 34 height 6
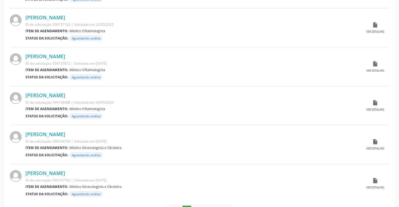
scroll to position [551, 0]
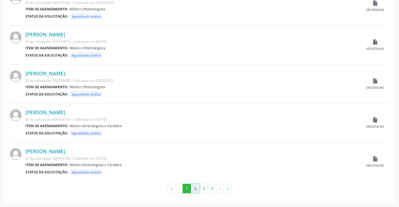
click at [194, 187] on button "2" at bounding box center [195, 188] width 9 height 10
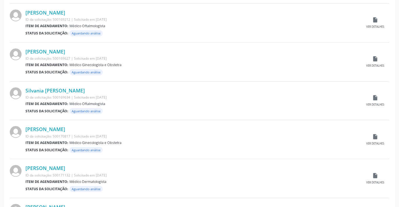
scroll to position [419, 0]
